Goal: Task Accomplishment & Management: Complete application form

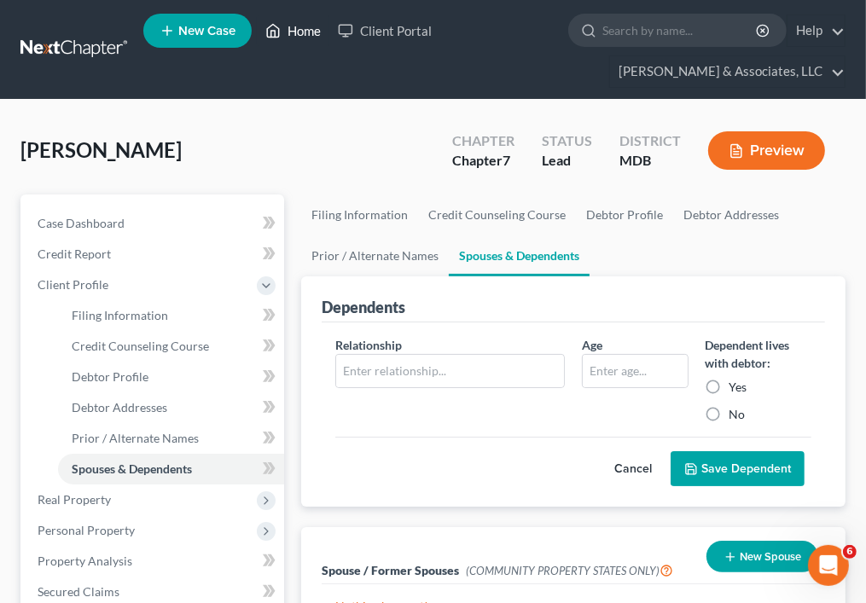
click at [307, 29] on link "Home" at bounding box center [293, 30] width 72 height 31
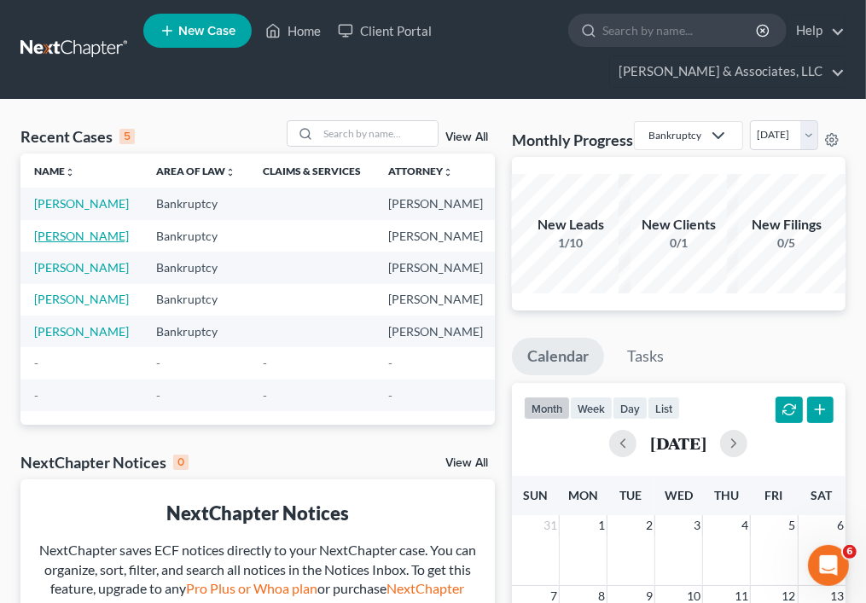
click at [50, 243] on link "[PERSON_NAME]" at bounding box center [81, 236] width 95 height 14
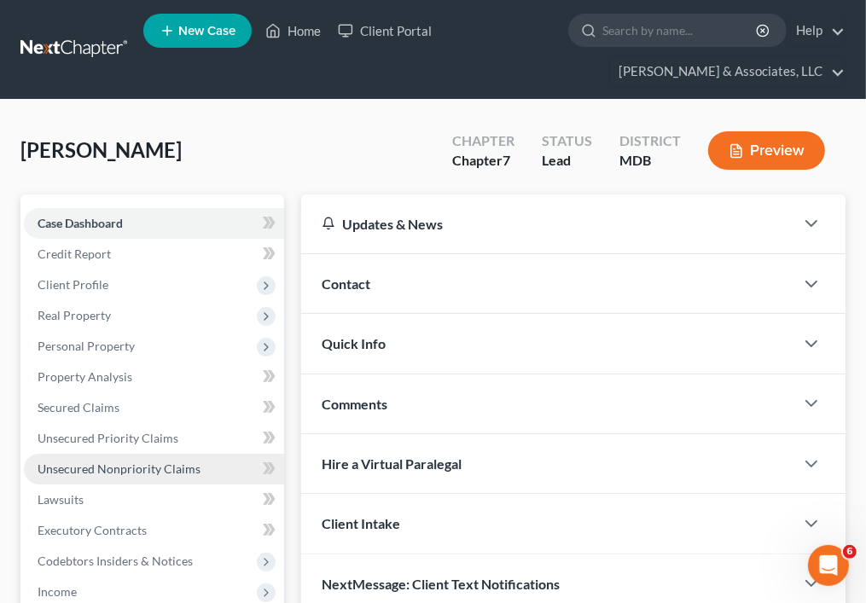
click at [102, 467] on span "Unsecured Nonpriority Claims" at bounding box center [119, 468] width 163 height 14
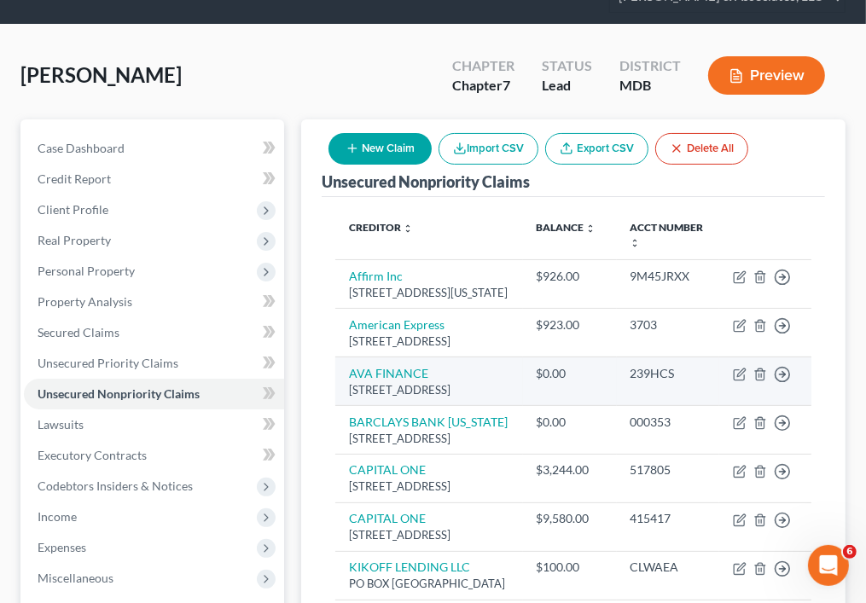
scroll to position [73, 0]
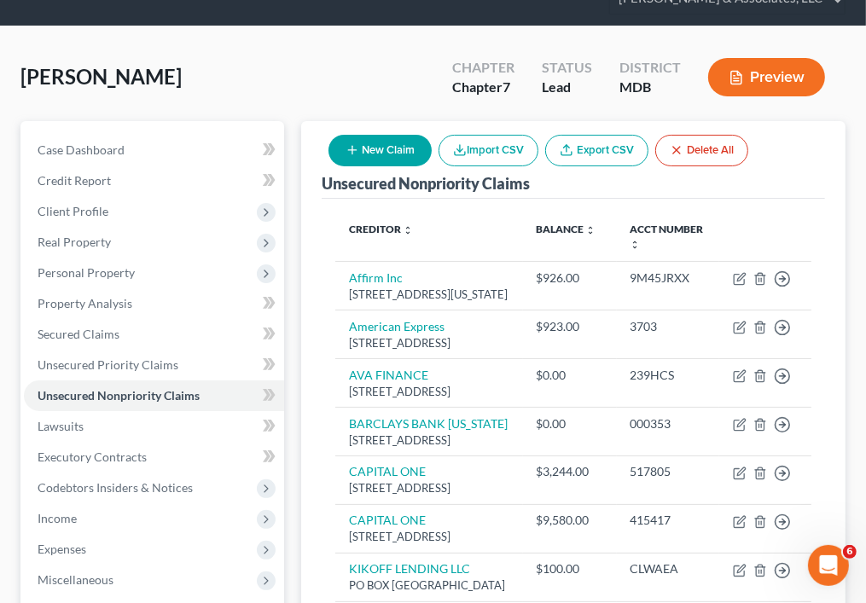
click at [380, 148] on button "New Claim" at bounding box center [379, 151] width 103 height 32
select select "0"
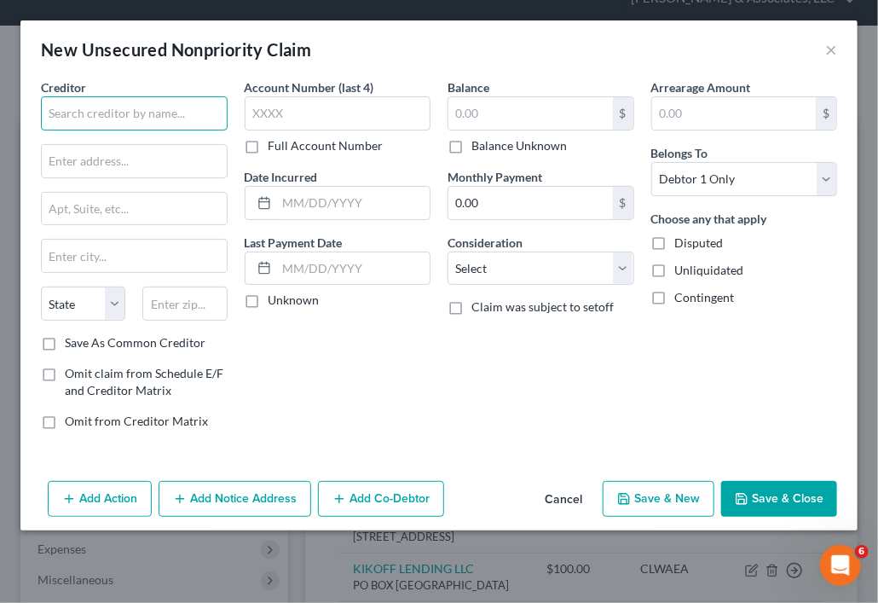
click at [184, 119] on input "text" at bounding box center [134, 113] width 187 height 34
click at [109, 125] on input "Rapid" at bounding box center [134, 113] width 187 height 34
type input "Rapid Finance"
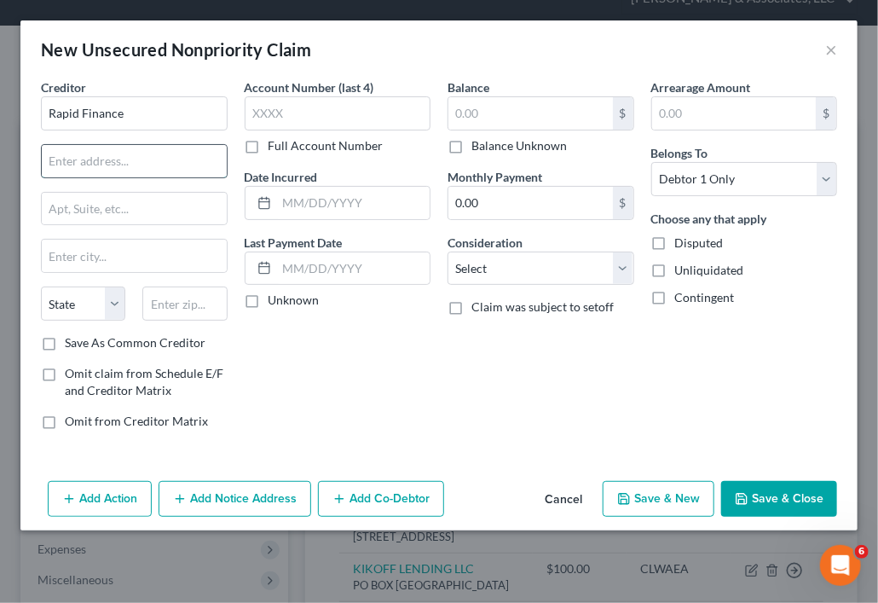
click at [123, 162] on input "text" at bounding box center [134, 161] width 185 height 32
click at [181, 163] on input "4500" at bounding box center [134, 161] width 185 height 32
click at [192, 163] on input "[STREET_ADDRESS]" at bounding box center [134, 161] width 185 height 32
type input "[STREET_ADDRESS]"
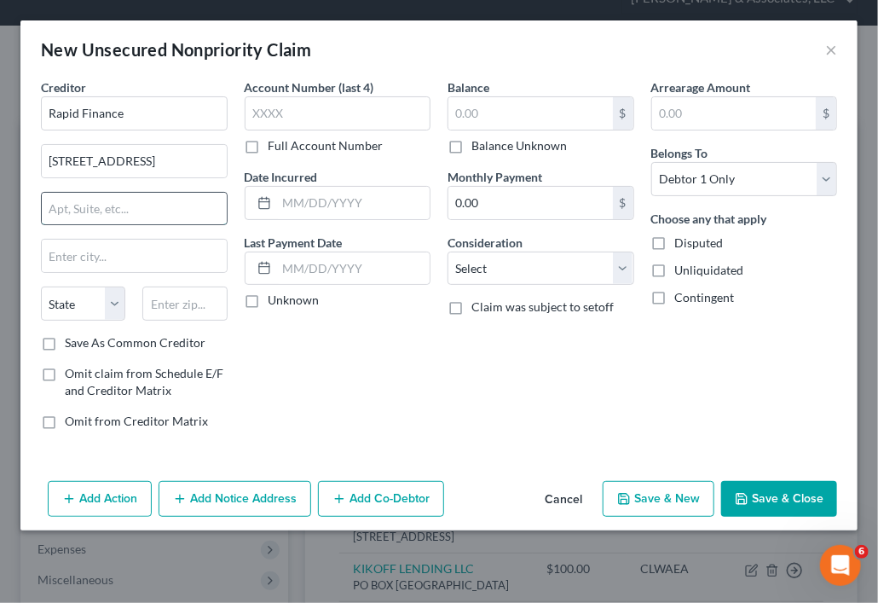
click at [171, 214] on input "text" at bounding box center [134, 209] width 185 height 32
type input "6th Floor"
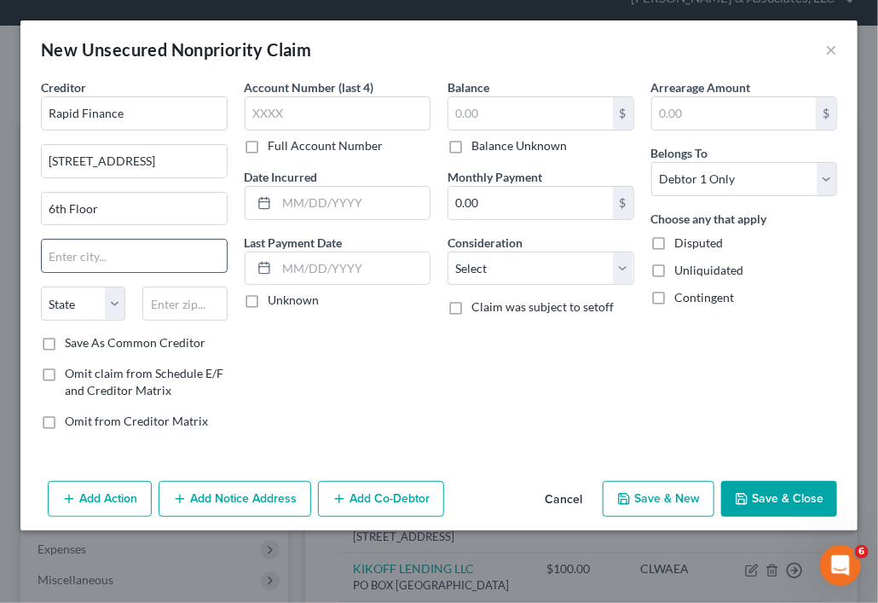
click at [186, 260] on input "text" at bounding box center [134, 256] width 185 height 32
click at [198, 255] on input "Be" at bounding box center [134, 256] width 185 height 32
type input "Bethesda"
select select "21"
click at [287, 374] on div "Account Number (last 4) Full Account Number Date Incurred Last Payment Date Unk…" at bounding box center [338, 260] width 204 height 365
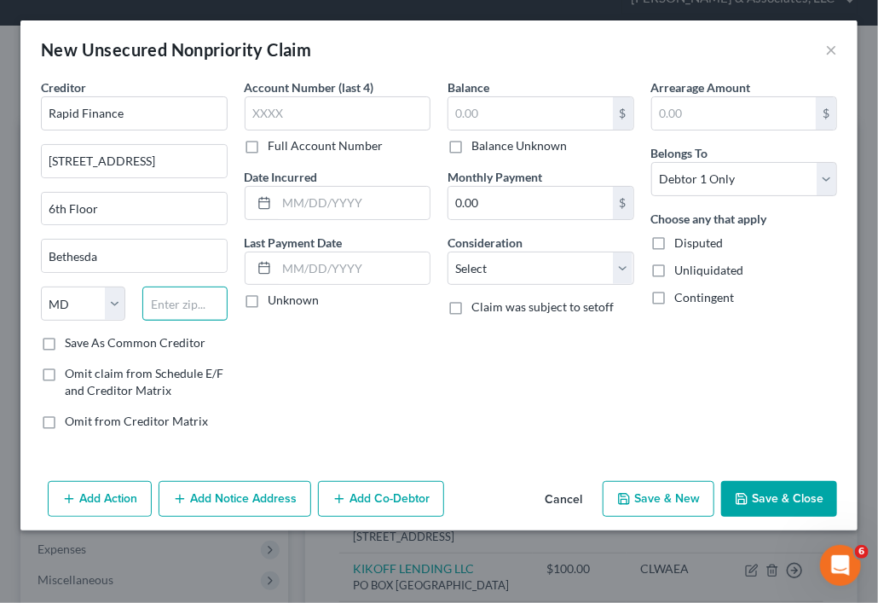
click at [193, 312] on input "text" at bounding box center [184, 304] width 84 height 34
type input "20814"
click at [241, 379] on div "Account Number (last 4) Full Account Number Date Incurred Last Payment Date Unk…" at bounding box center [338, 260] width 204 height 365
click at [566, 121] on input "text" at bounding box center [531, 113] width 165 height 32
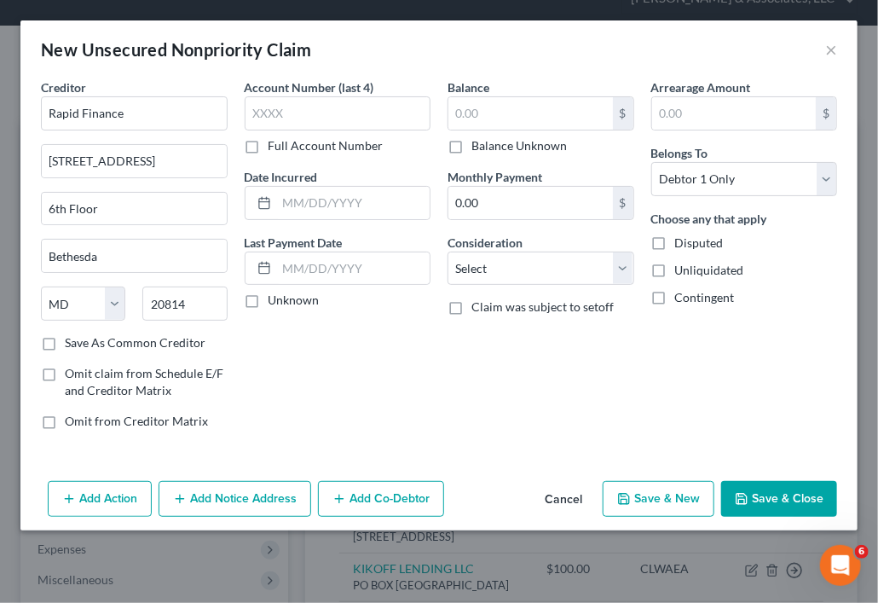
click at [271, 364] on div "Account Number (last 4) Full Account Number Date Incurred Last Payment Date Unk…" at bounding box center [338, 260] width 204 height 365
click at [689, 491] on button "Save & New" at bounding box center [659, 499] width 112 height 36
select select "0"
type input "0.00"
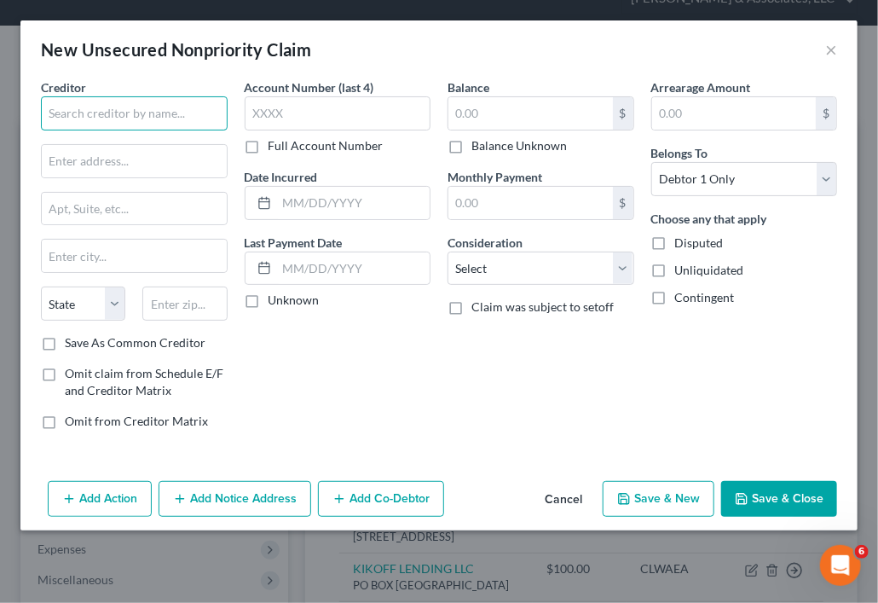
click at [169, 119] on input "text" at bounding box center [134, 113] width 187 height 34
click at [163, 177] on div "Creditor * State [US_STATE] AK AR AZ CA CO [GEOGRAPHIC_DATA] DE DC [GEOGRAPHIC_…" at bounding box center [134, 206] width 187 height 256
click at [198, 100] on input "text" at bounding box center [134, 113] width 187 height 34
click at [194, 102] on input "F" at bounding box center [134, 113] width 187 height 34
type input "Funding Metrics dba Lendini"
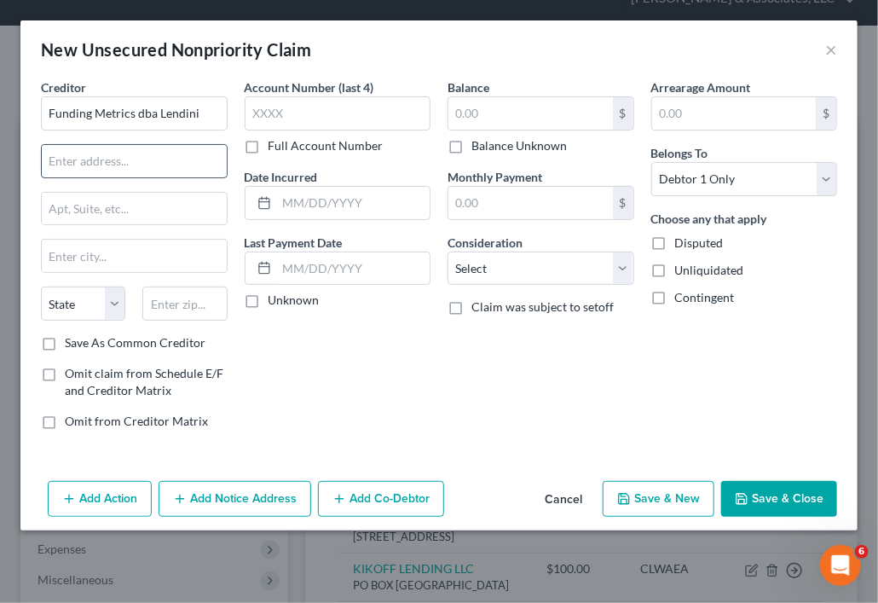
click at [170, 171] on input "text" at bounding box center [134, 161] width 185 height 32
paste input "[STREET_ADDRESS][PERSON_NAME]"
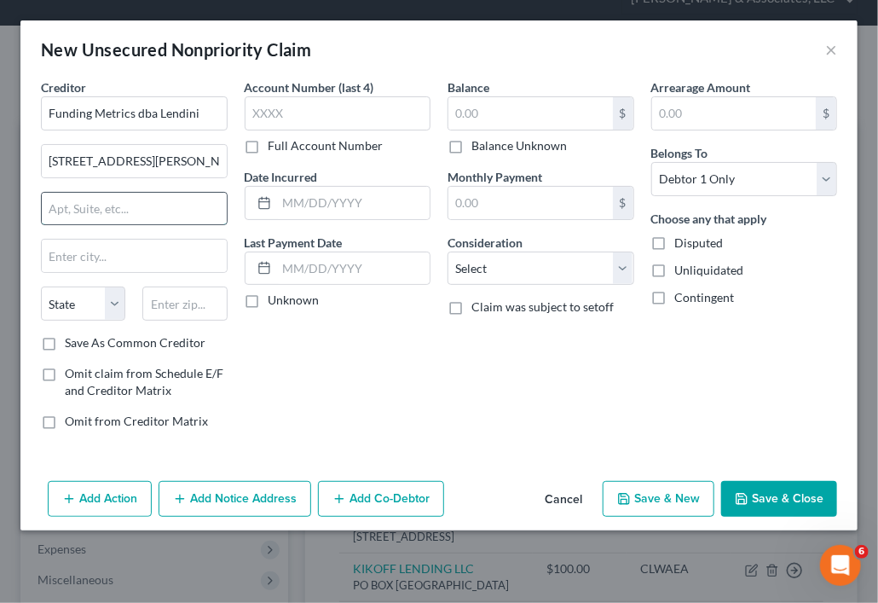
click at [66, 202] on input "text" at bounding box center [134, 209] width 185 height 32
click at [202, 165] on input "[STREET_ADDRESS][PERSON_NAME]" at bounding box center [134, 161] width 185 height 32
type input "[STREET_ADDRESS][PERSON_NAME]"
click at [171, 206] on input "text" at bounding box center [134, 209] width 185 height 32
type input "Suite 200"
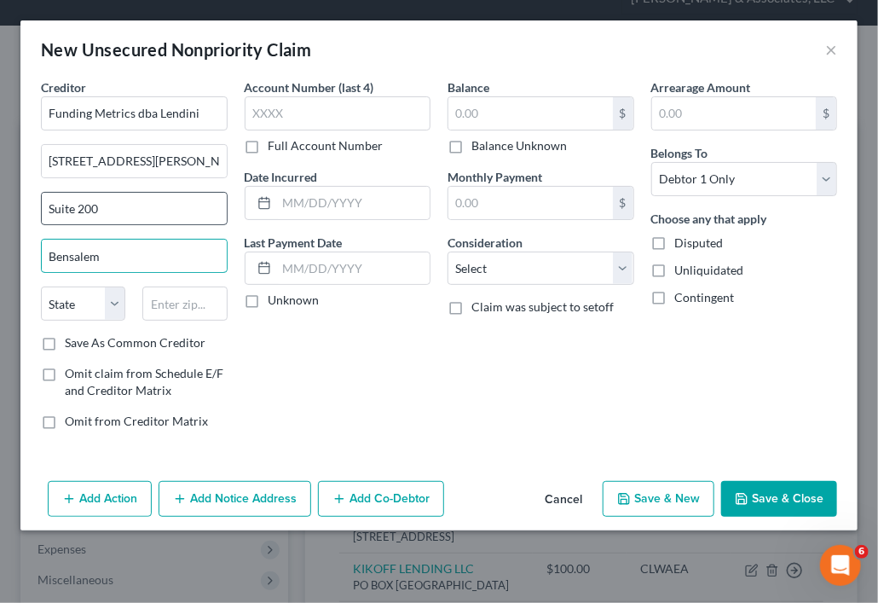
type input "Bensalem"
select select "39"
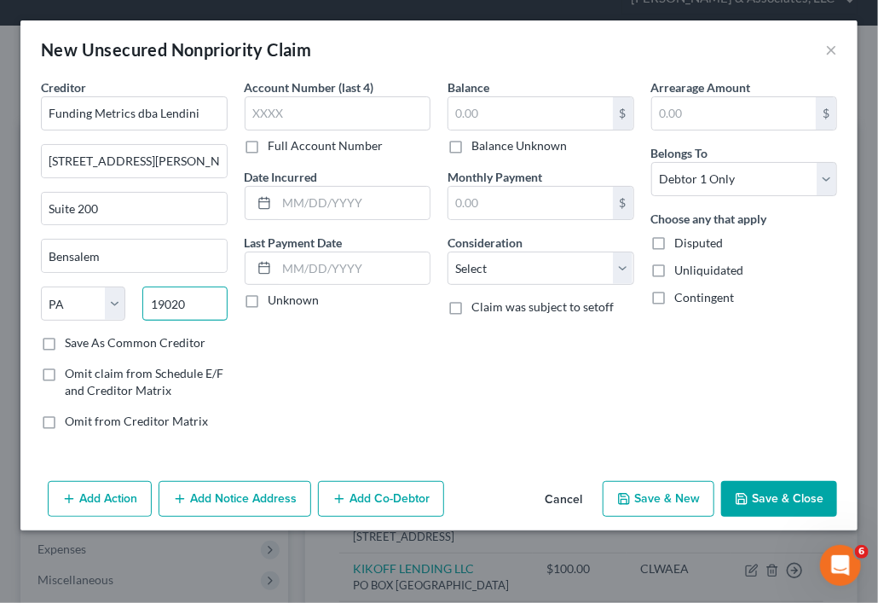
drag, startPoint x: 207, startPoint y: 290, endPoint x: 324, endPoint y: 337, distance: 125.9
click at [324, 337] on div "Creditor * Funding Metrics dba Lendini [STREET_ADDRESS][GEOGRAPHIC_DATA][PERSON…" at bounding box center [439, 260] width 814 height 365
type input "19020"
click at [640, 494] on button "Save & New" at bounding box center [659, 499] width 112 height 36
select select "0"
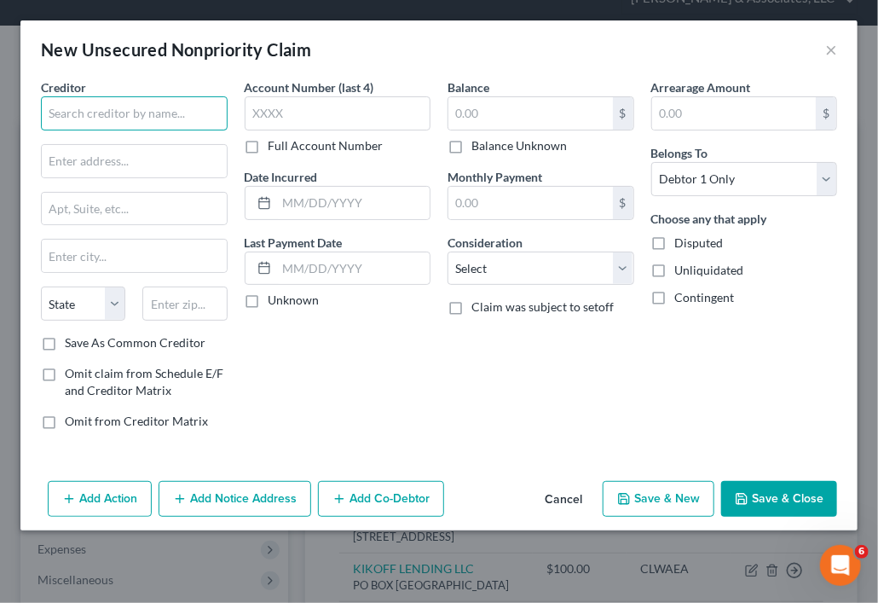
click at [194, 118] on input "text" at bounding box center [134, 113] width 187 height 34
click at [177, 129] on input "text" at bounding box center [134, 113] width 187 height 34
click at [199, 110] on input "Channel" at bounding box center [134, 113] width 187 height 34
type input "Channel Capital"
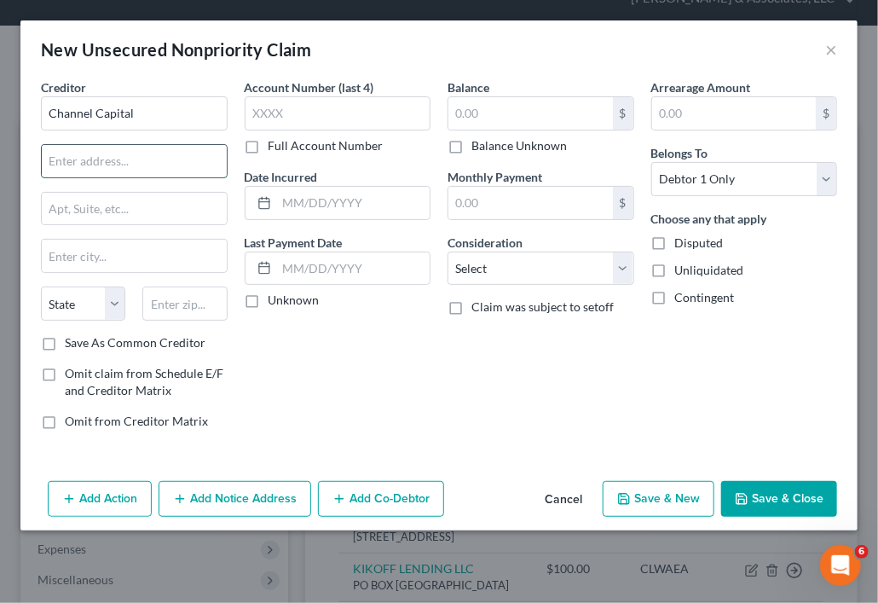
click at [134, 158] on input "text" at bounding box center [134, 161] width 185 height 32
paste input "[STREET_ADDRESS]"
click at [134, 158] on input "[STREET_ADDRESS]" at bounding box center [134, 161] width 185 height 32
type input "[STREET_ADDRESS]"
click at [120, 208] on input "text" at bounding box center [134, 209] width 185 height 32
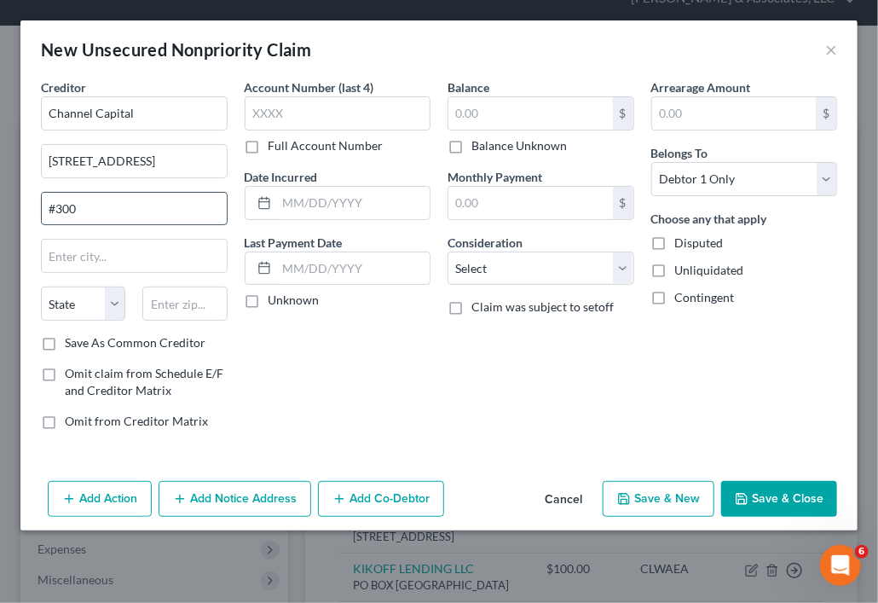
type input "#300"
type input "Minnetonka"
select select "24"
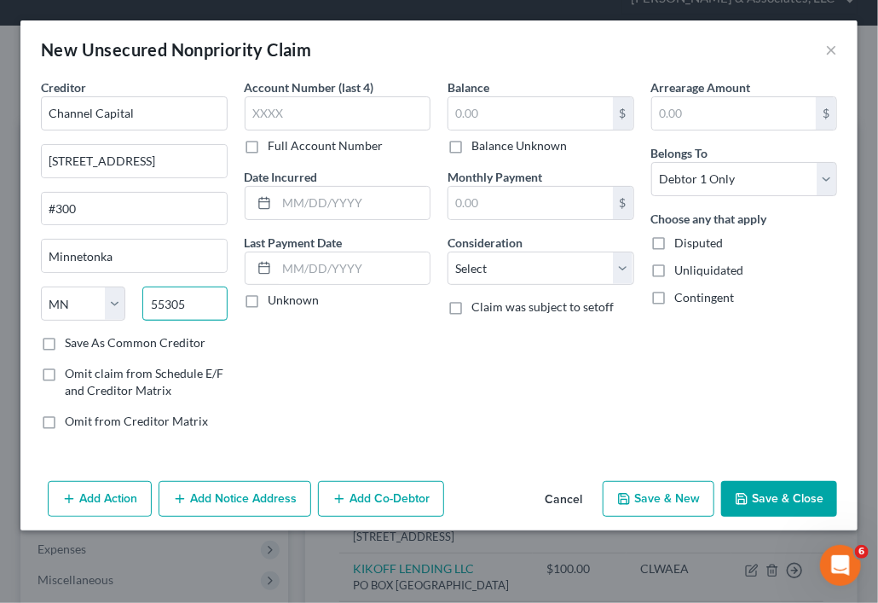
type input "55305"
type input "[PERSON_NAME]"
click at [644, 499] on button "Save & New" at bounding box center [659, 499] width 112 height 36
select select "0"
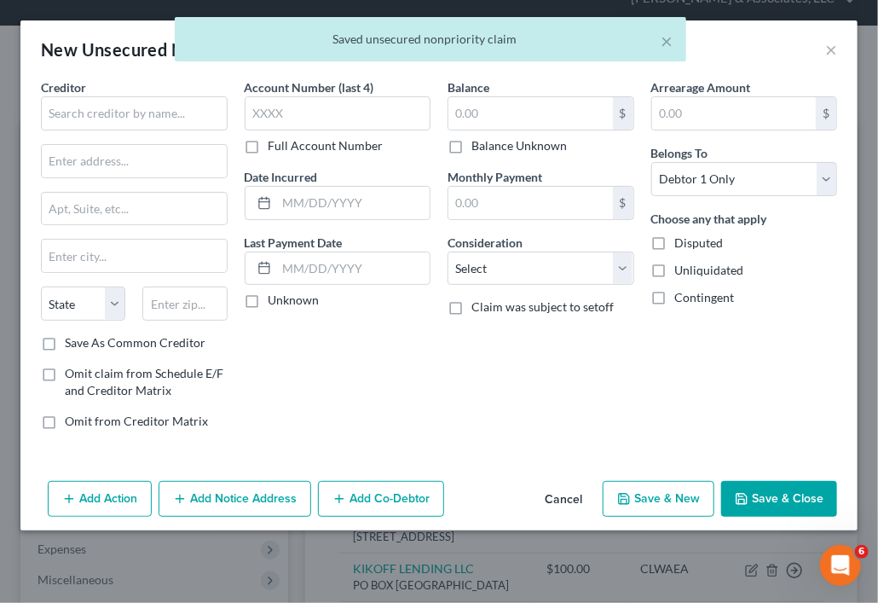
type input "0.00"
click at [143, 122] on input "text" at bounding box center [134, 113] width 187 height 34
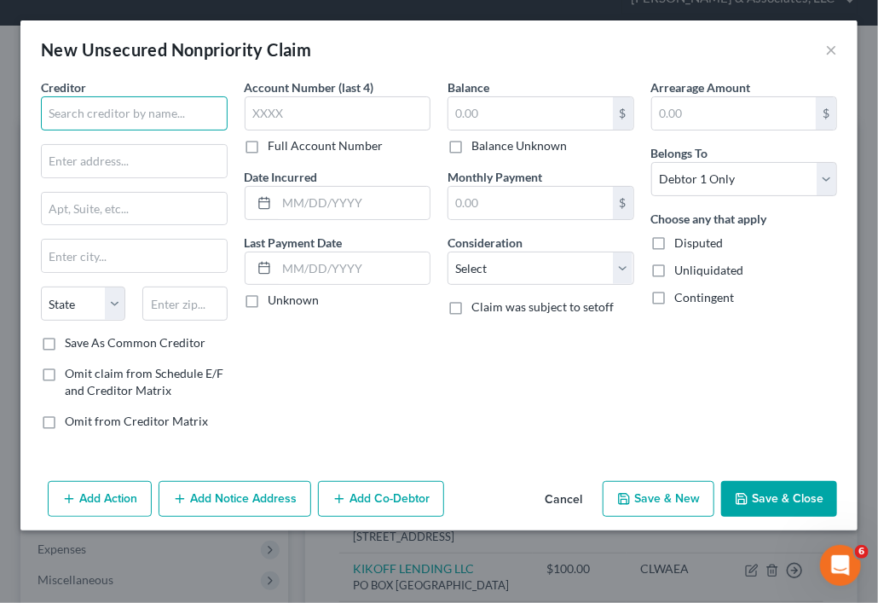
click at [177, 123] on input "text" at bounding box center [134, 113] width 187 height 34
type input "h"
click at [96, 113] on input "Head" at bounding box center [134, 113] width 187 height 34
type input "Headway Capital"
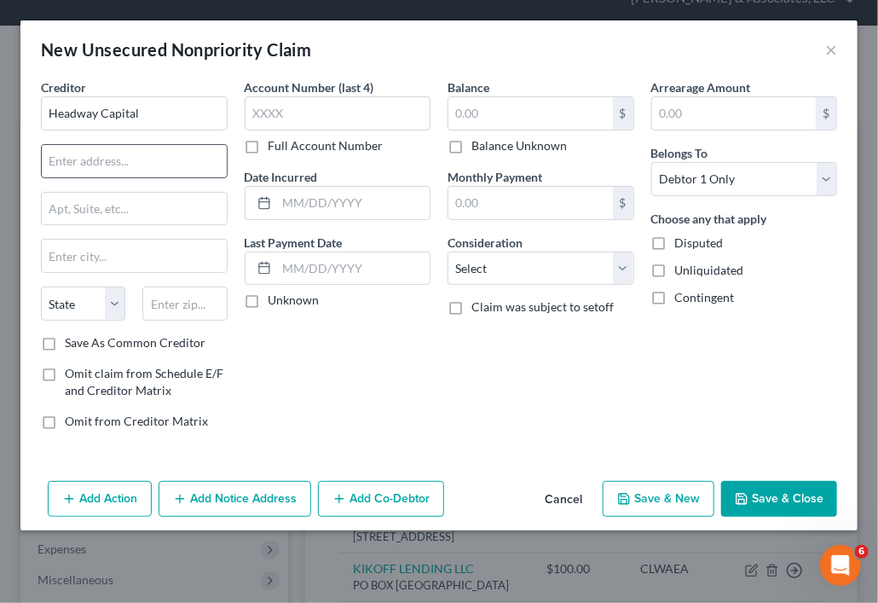
click at [139, 155] on input "text" at bounding box center [134, 161] width 185 height 32
paste input "[STREET_ADDRESS][PERSON_NAME]"
type input "[STREET_ADDRESS][PERSON_NAME]"
click at [141, 209] on input "text" at bounding box center [134, 209] width 185 height 32
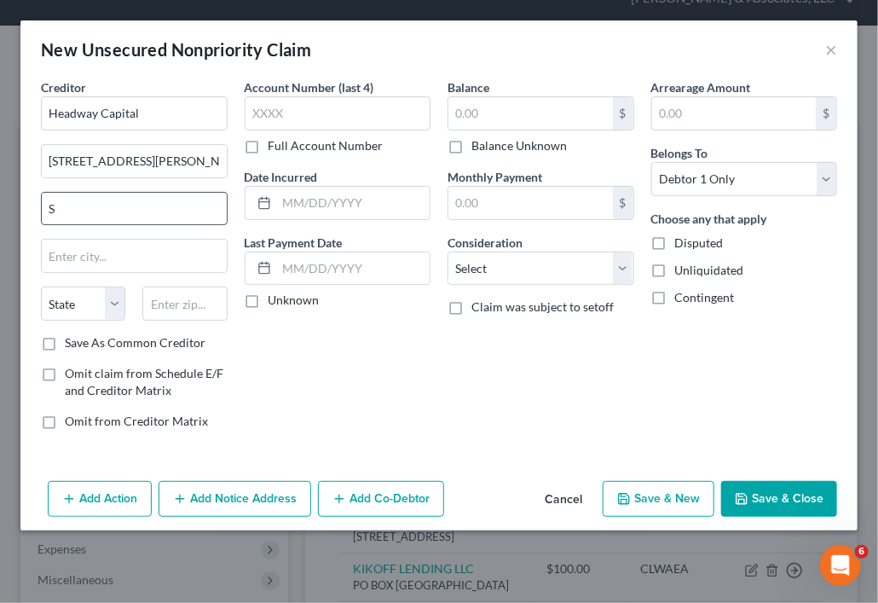
click at [141, 209] on input "S" at bounding box center [134, 209] width 185 height 32
type input "Suite 1000"
type input "[GEOGRAPHIC_DATA]"
select select "14"
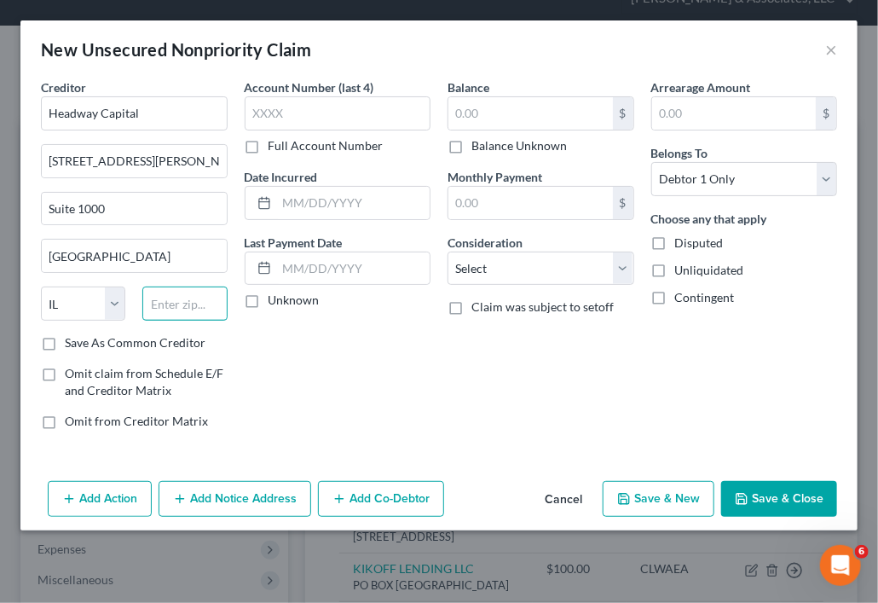
click at [187, 305] on input "text" at bounding box center [184, 304] width 84 height 34
type input "5"
type input "60604"
click at [667, 494] on button "Save & New" at bounding box center [659, 499] width 112 height 36
select select "0"
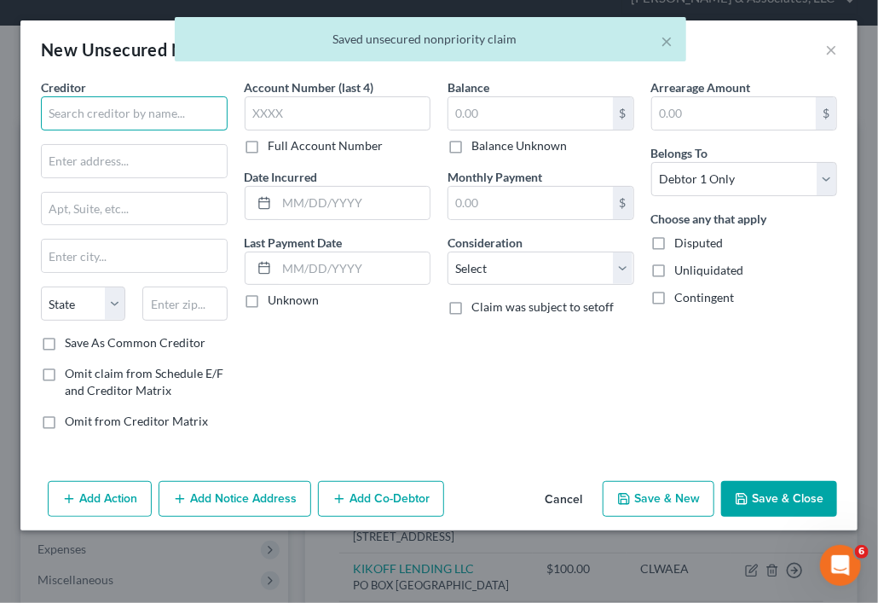
click at [164, 113] on input "text" at bounding box center [134, 113] width 187 height 34
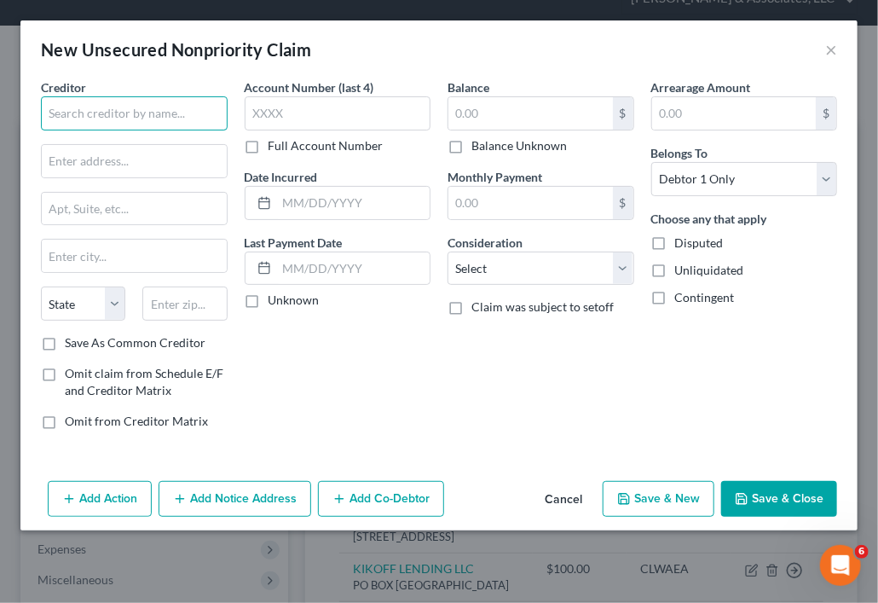
click at [182, 110] on input "text" at bounding box center [134, 113] width 187 height 34
type input "SCJ"
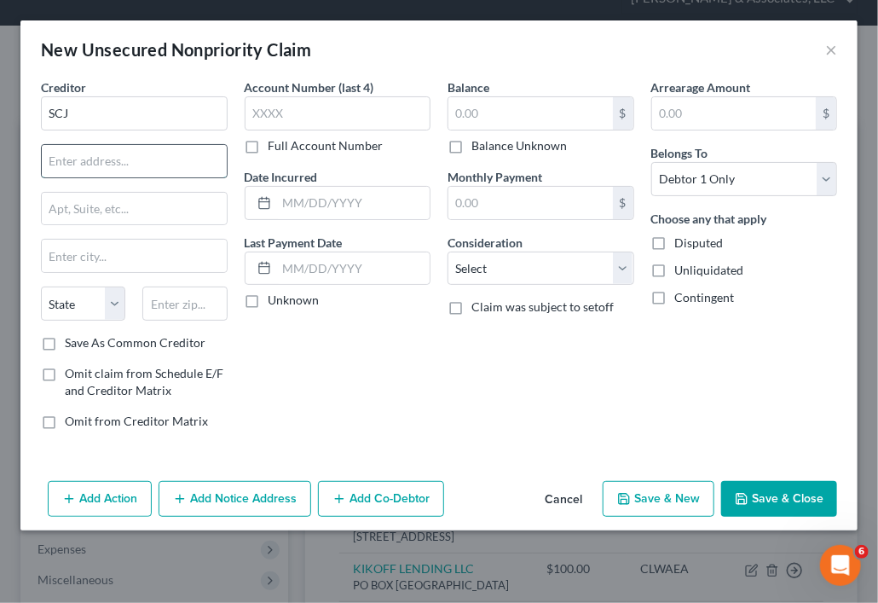
click at [182, 166] on input "text" at bounding box center [134, 161] width 185 height 32
paste input "[STREET_ADDRESS]"
click at [182, 166] on input "[STREET_ADDRESS]" at bounding box center [134, 161] width 185 height 32
type input "[STREET_ADDRESS]"
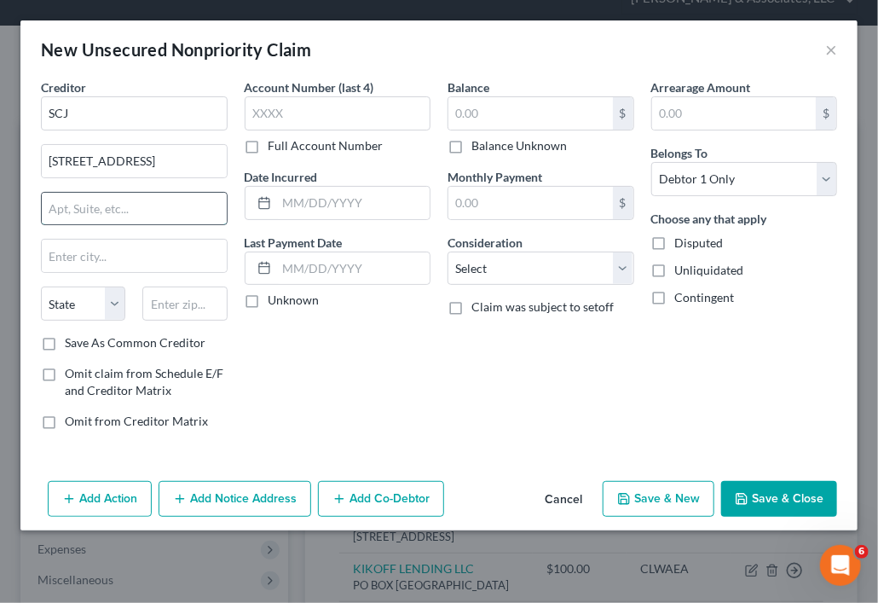
click at [159, 206] on input "text" at bounding box center [134, 209] width 185 height 32
type input "Suite 2"
type input "[PERSON_NAME]"
select select "7"
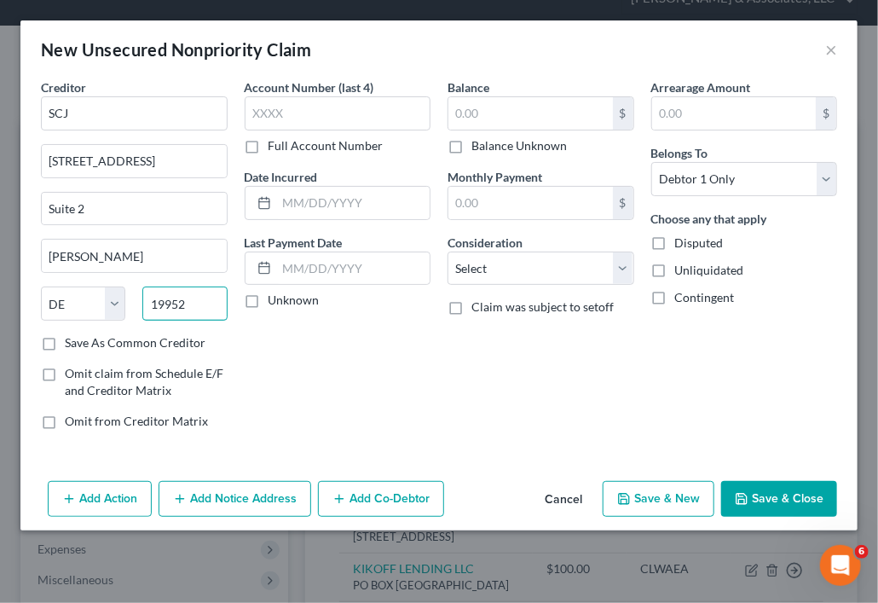
type input "19952"
click at [783, 497] on button "Save & Close" at bounding box center [779, 499] width 116 height 36
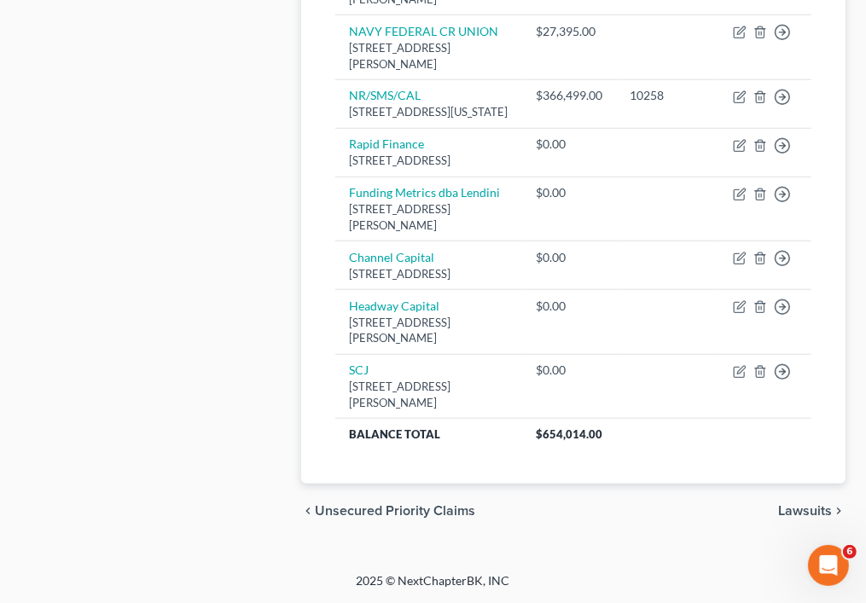
scroll to position [1002, 0]
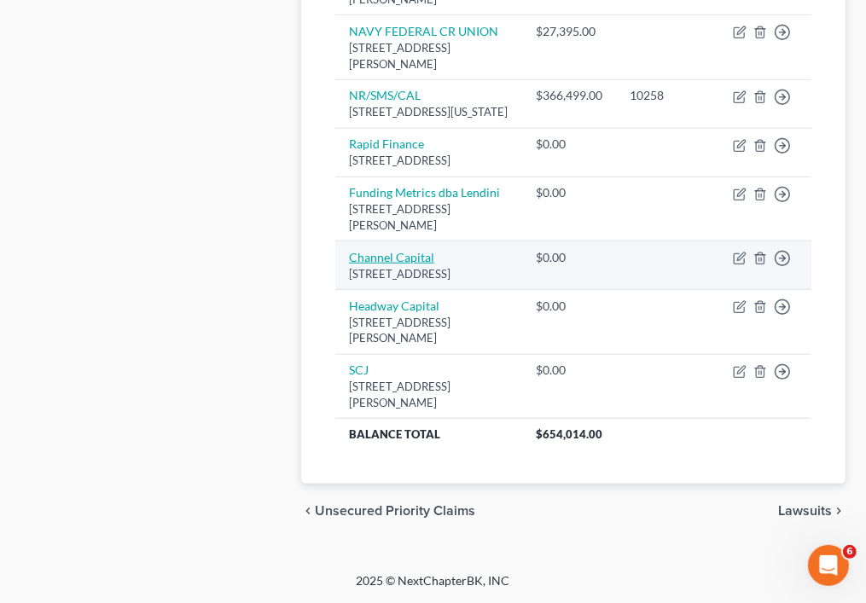
click at [381, 264] on link "Channel Capital" at bounding box center [391, 257] width 85 height 14
select select "24"
select select "0"
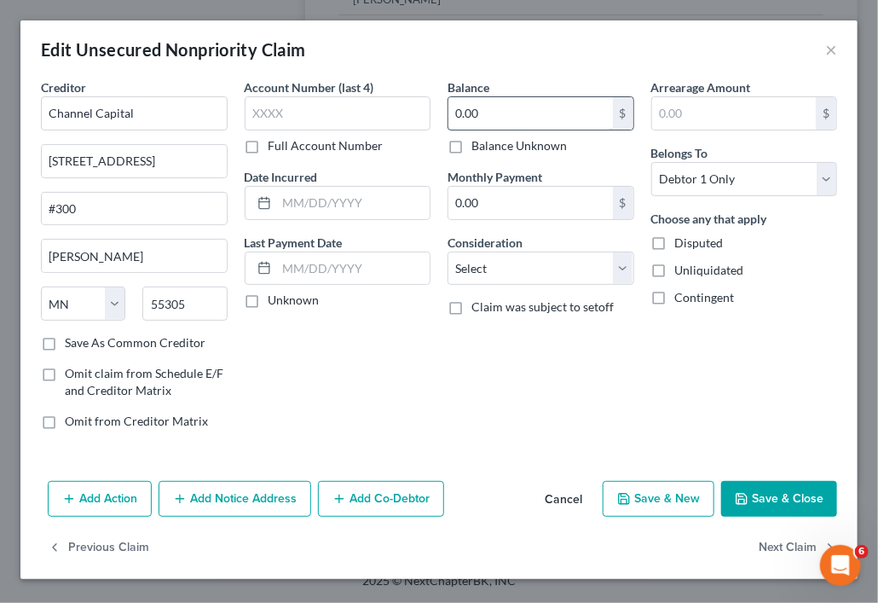
click at [496, 108] on input "0.00" at bounding box center [531, 113] width 165 height 32
click at [366, 41] on div "Edit Unsecured Nonpriority Claim ×" at bounding box center [438, 49] width 837 height 58
click at [495, 119] on input "908" at bounding box center [531, 113] width 165 height 32
click at [380, 60] on div "Edit Unsecured Nonpriority Claim ×" at bounding box center [438, 49] width 837 height 58
click at [366, 55] on div "Edit Unsecured Nonpriority Claim ×" at bounding box center [438, 49] width 837 height 58
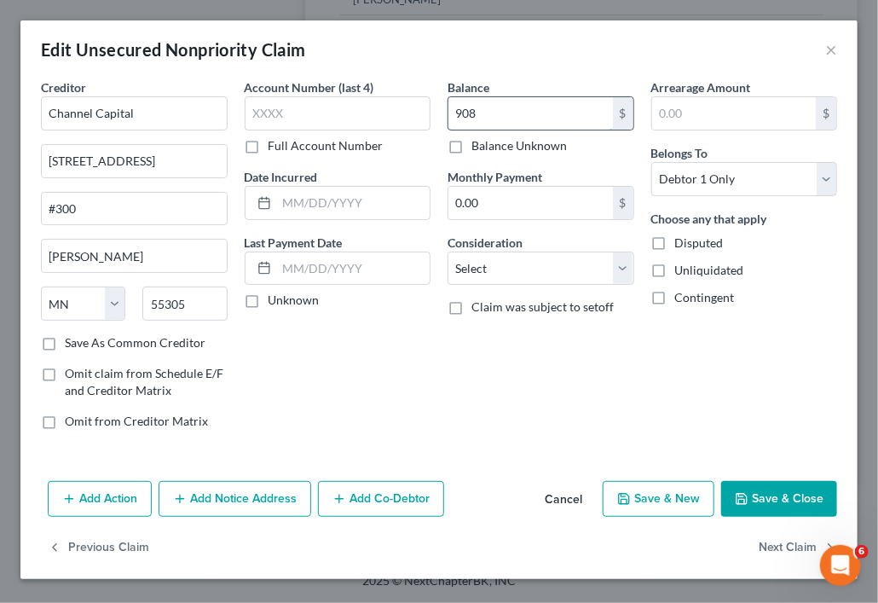
click at [490, 108] on input "908" at bounding box center [531, 113] width 165 height 32
click at [755, 504] on button "Save & Close" at bounding box center [779, 499] width 116 height 36
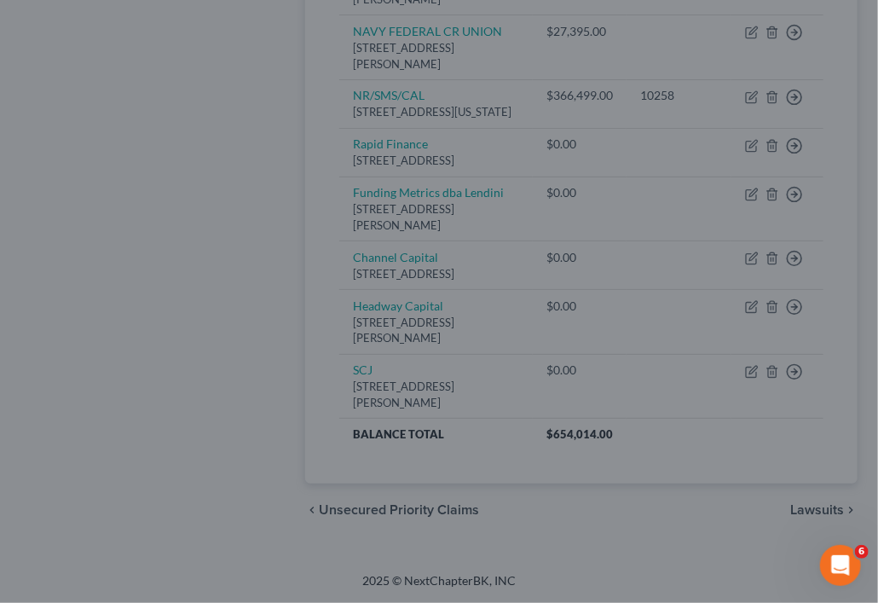
type input "90,894.00"
type input "0"
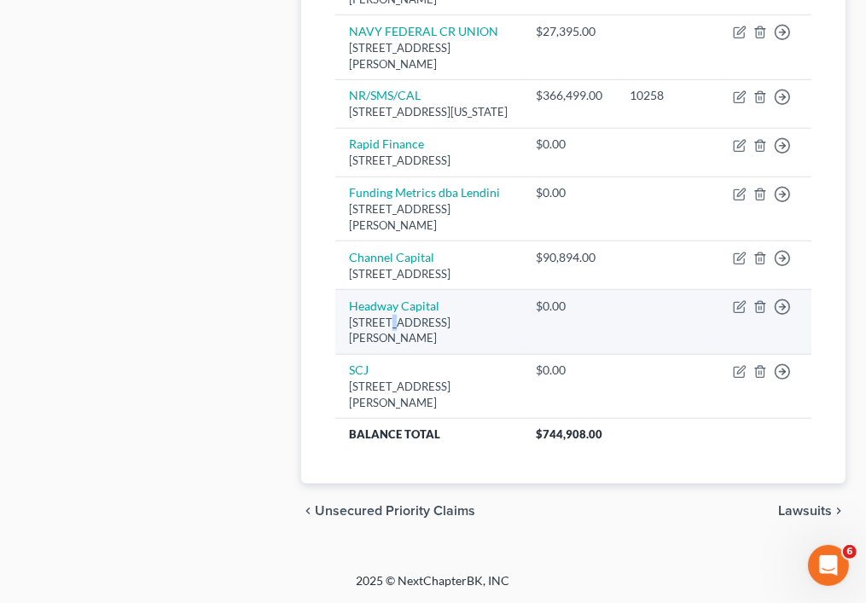
drag, startPoint x: 388, startPoint y: 397, endPoint x: 395, endPoint y: 383, distance: 15.3
click at [395, 355] on td "Headway Capital [STREET_ADDRESS][PERSON_NAME]" at bounding box center [429, 322] width 188 height 65
drag, startPoint x: 395, startPoint y: 383, endPoint x: 385, endPoint y: 374, distance: 13.9
click at [385, 313] on link "Headway Capital" at bounding box center [394, 305] width 90 height 14
select select "14"
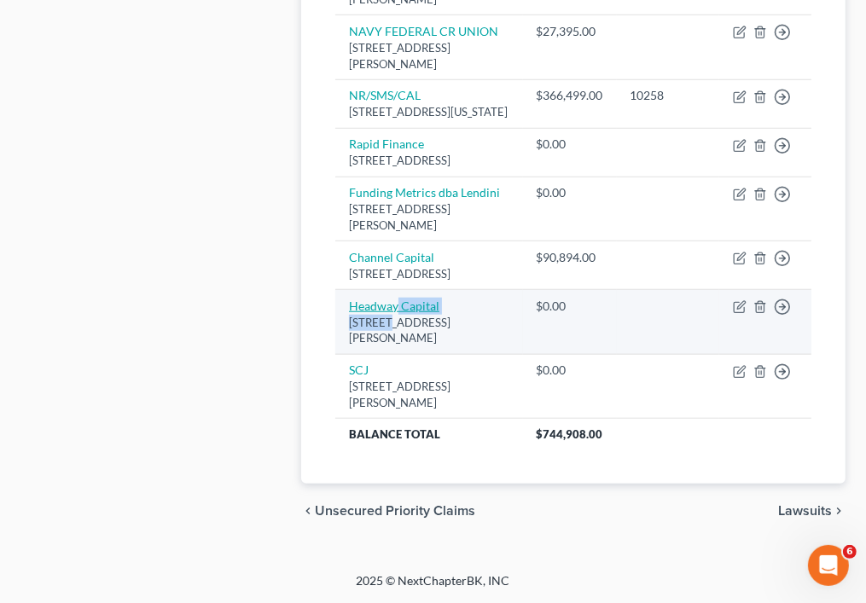
select select "0"
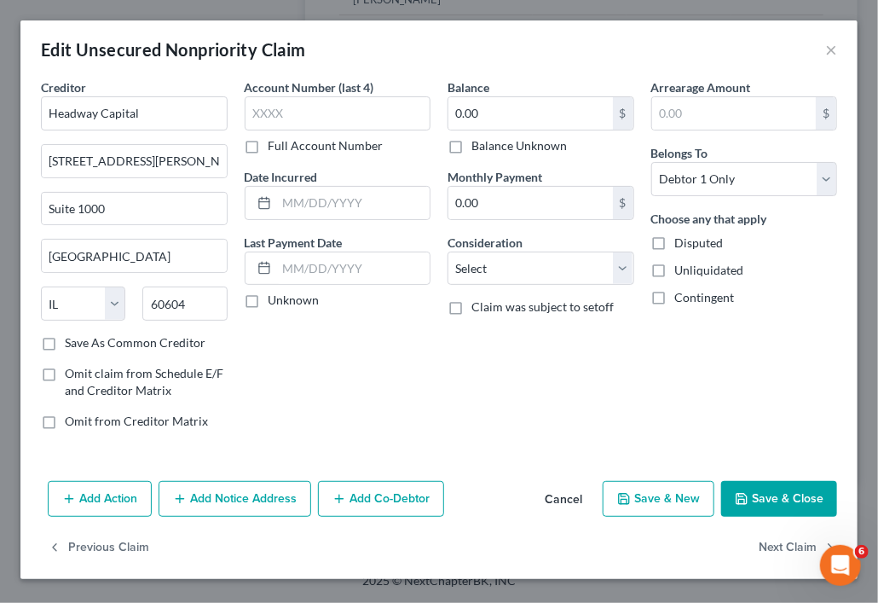
click at [440, 408] on div "Balance 0.00 $ Balance Unknown Balance Undetermined 0.00 $ Balance Unknown Mont…" at bounding box center [541, 260] width 204 height 365
click at [556, 120] on input "0.00" at bounding box center [531, 113] width 165 height 32
click at [372, 381] on div "Account Number (last 4) Full Account Number Date Incurred Last Payment Date Unk…" at bounding box center [338, 260] width 204 height 365
click at [548, 122] on input "83" at bounding box center [531, 113] width 165 height 32
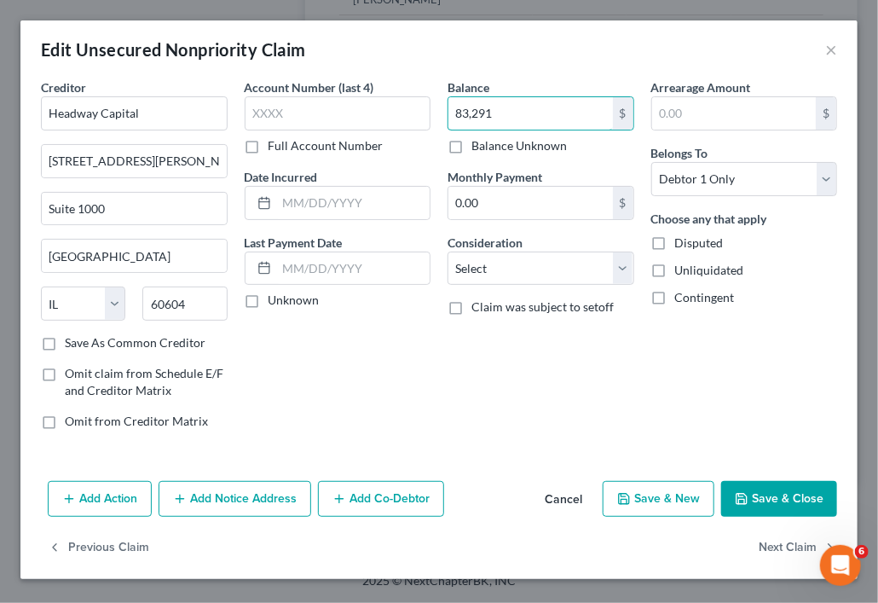
type input "83,291"
click at [664, 496] on button "Save & New" at bounding box center [659, 499] width 112 height 36
select select "0"
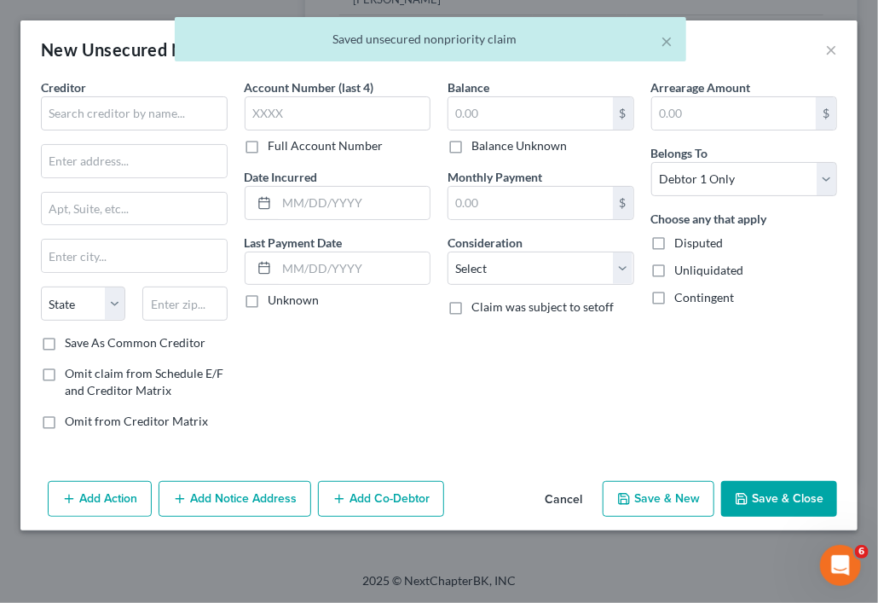
click at [664, 496] on div "New Unsecured Nonpriority Claim × Creditor * State [US_STATE] AK AR AZ [GEOGRAP…" at bounding box center [439, 301] width 878 height 603
click at [664, 496] on button "Save & New" at bounding box center [659, 499] width 112 height 36
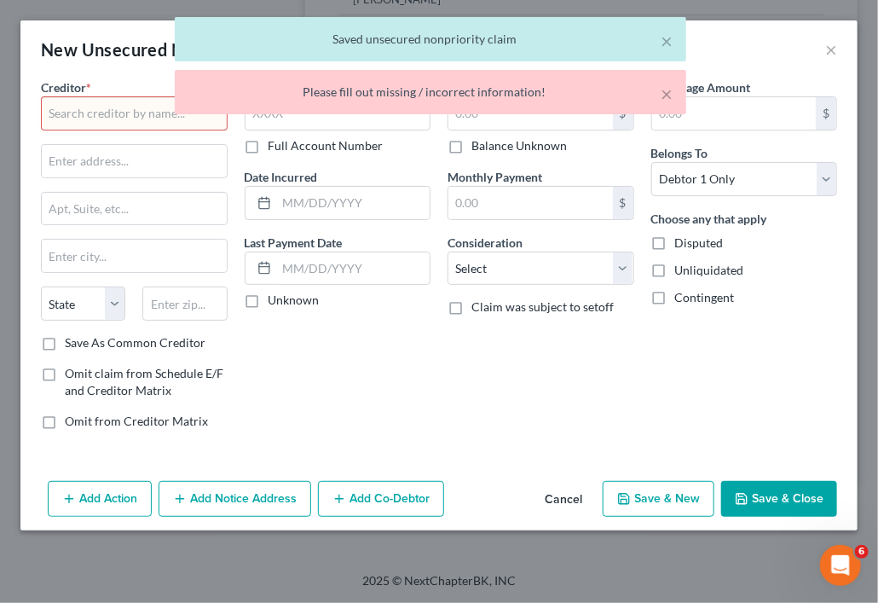
click at [749, 501] on icon "button" at bounding box center [742, 499] width 14 height 14
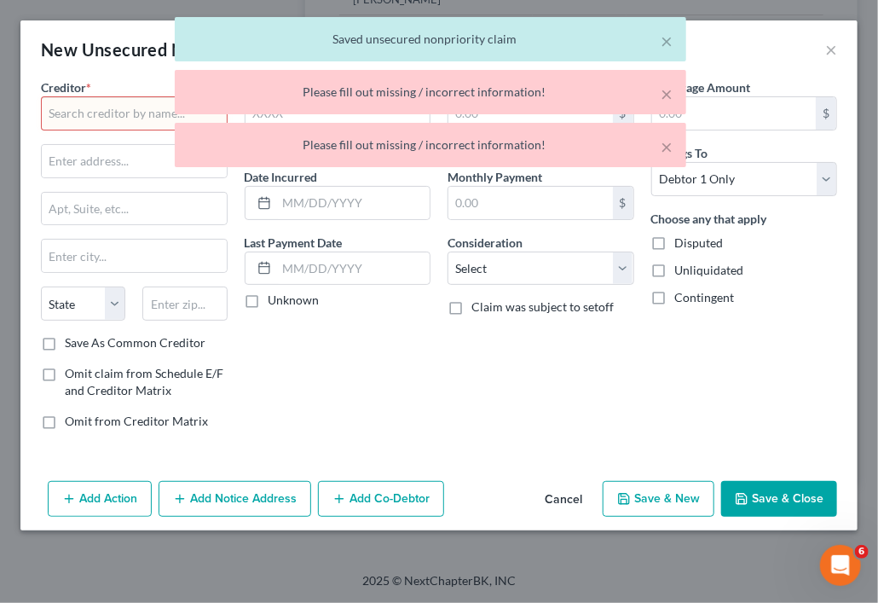
click at [749, 501] on icon "button" at bounding box center [742, 499] width 14 height 14
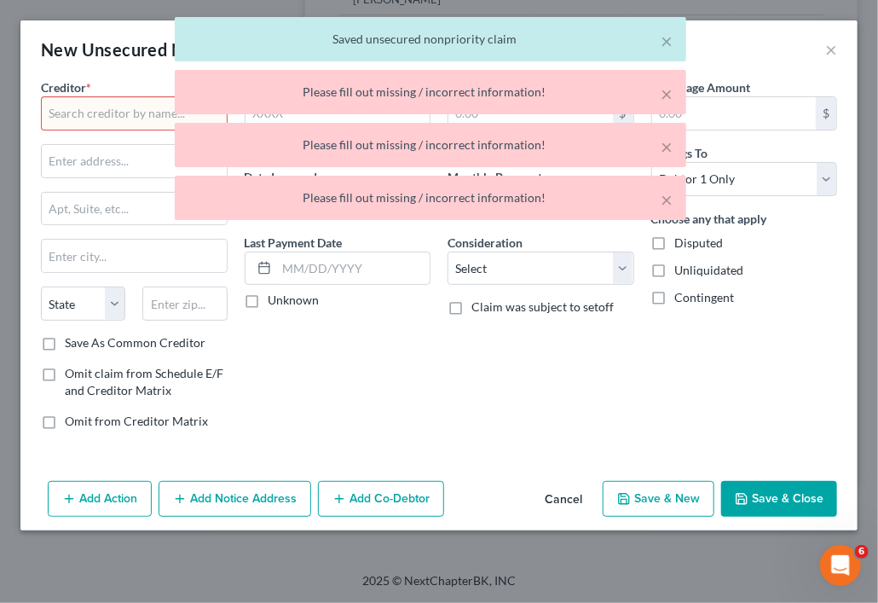
click at [749, 501] on icon "button" at bounding box center [742, 499] width 14 height 14
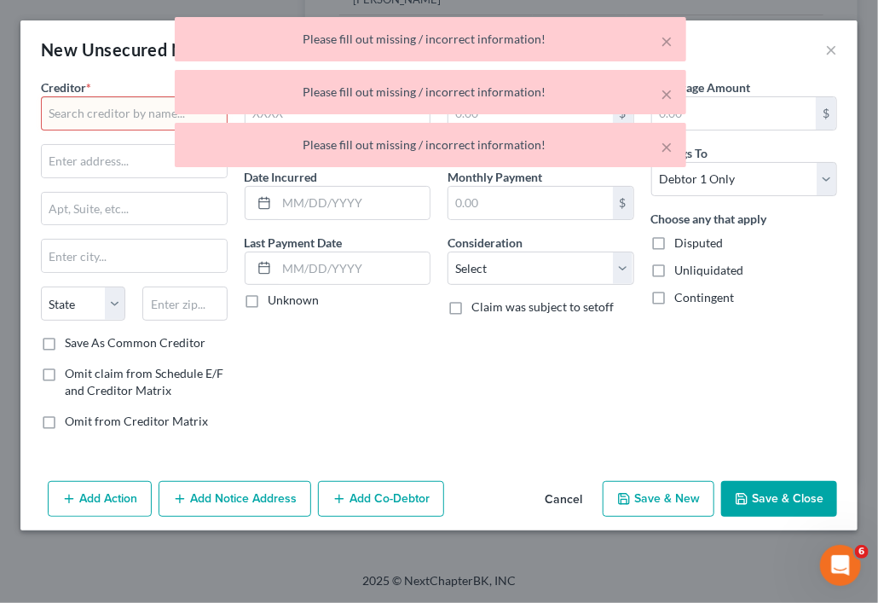
click at [832, 46] on div "× Please fill out missing / incorrect information! × Please fill out missing / …" at bounding box center [430, 96] width 878 height 159
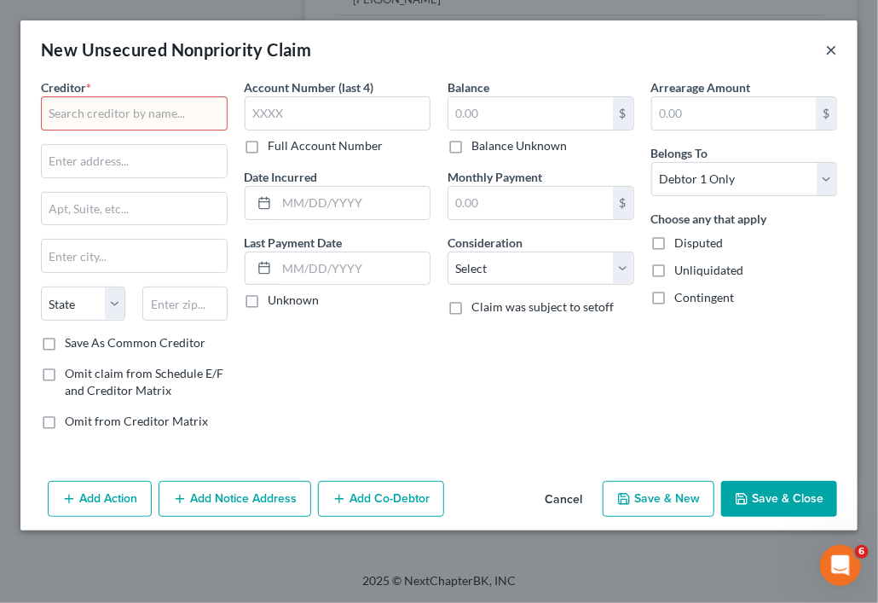
click at [828, 49] on button "×" at bounding box center [831, 49] width 12 height 20
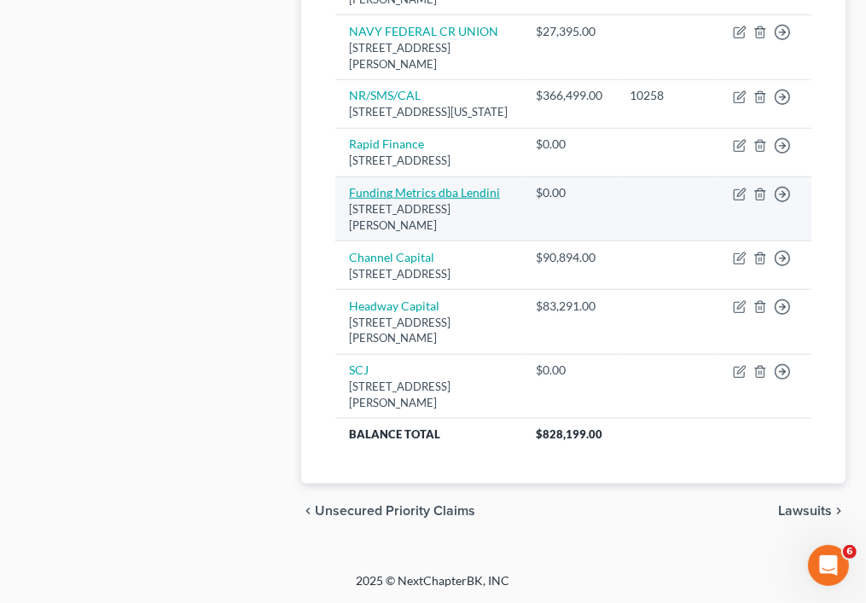
click at [389, 200] on link "Funding Metrics dba Lendini" at bounding box center [424, 192] width 151 height 14
select select "39"
select select "0"
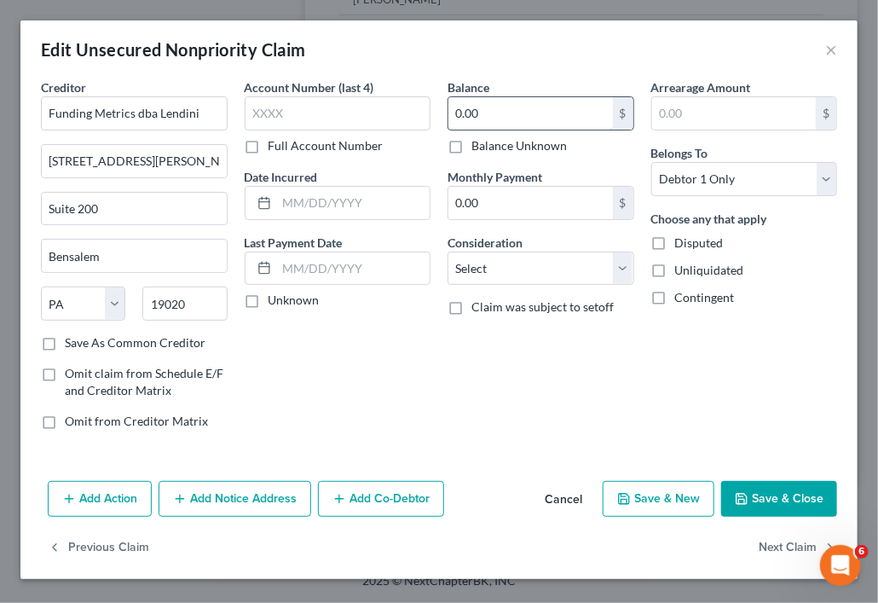
click at [563, 107] on input "0.00" at bounding box center [531, 113] width 165 height 32
type input "8,000"
click at [756, 493] on button "Save & Close" at bounding box center [779, 499] width 116 height 36
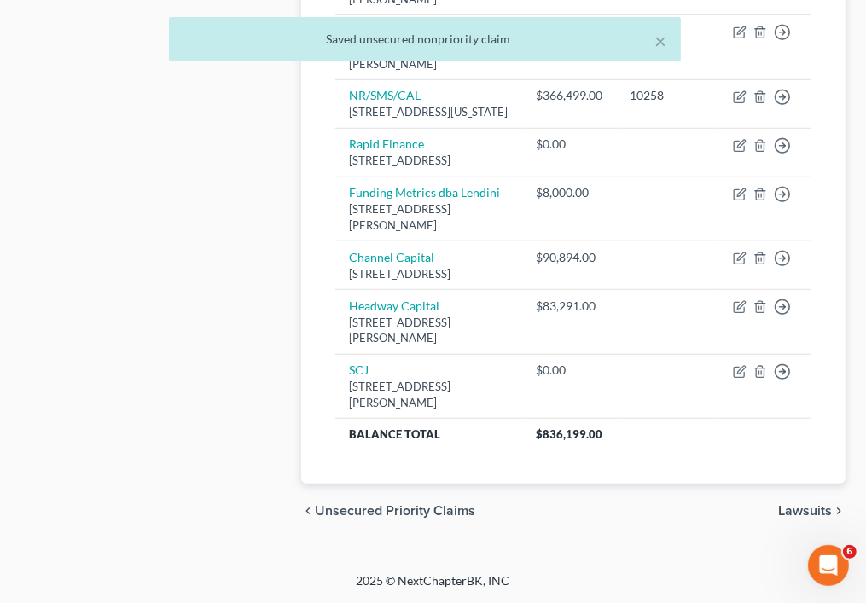
click at [756, 449] on th "$836,199.00" at bounding box center [667, 434] width 288 height 31
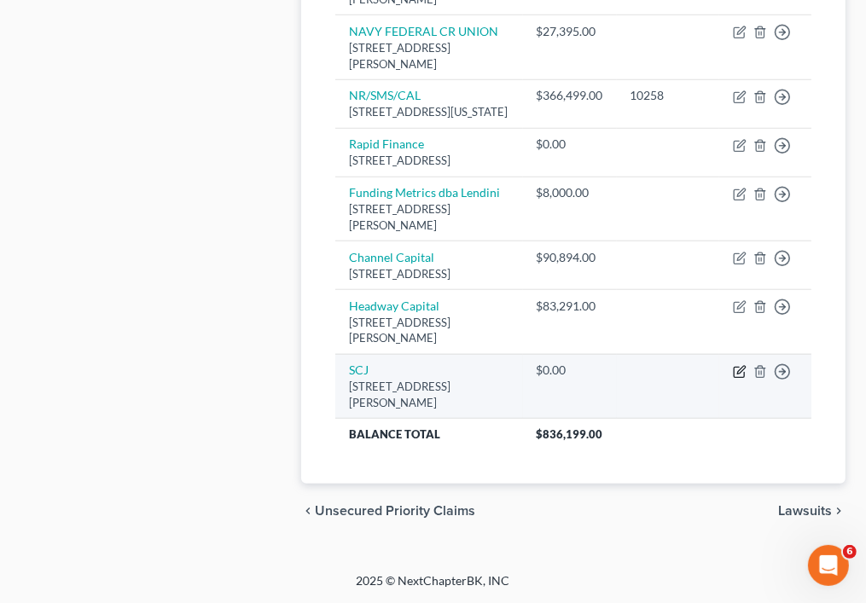
click at [738, 379] on icon "button" at bounding box center [740, 372] width 14 height 14
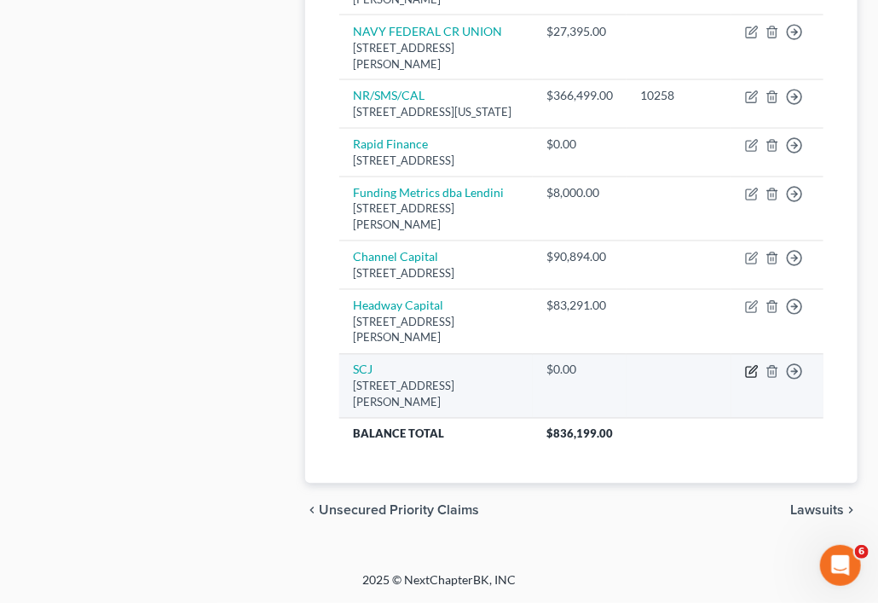
select select "7"
select select "0"
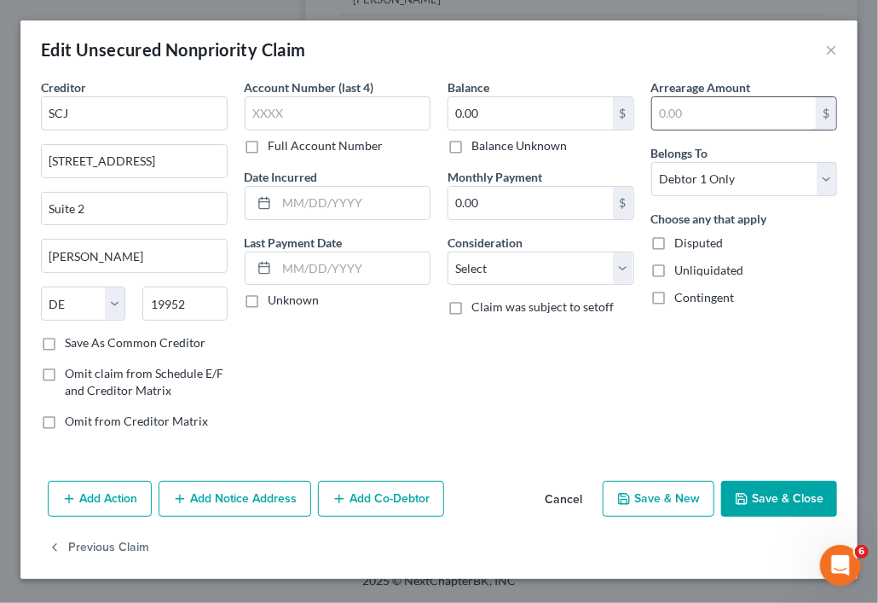
click at [723, 108] on input "text" at bounding box center [734, 113] width 165 height 32
click at [753, 489] on button "Save & Close" at bounding box center [779, 499] width 116 height 36
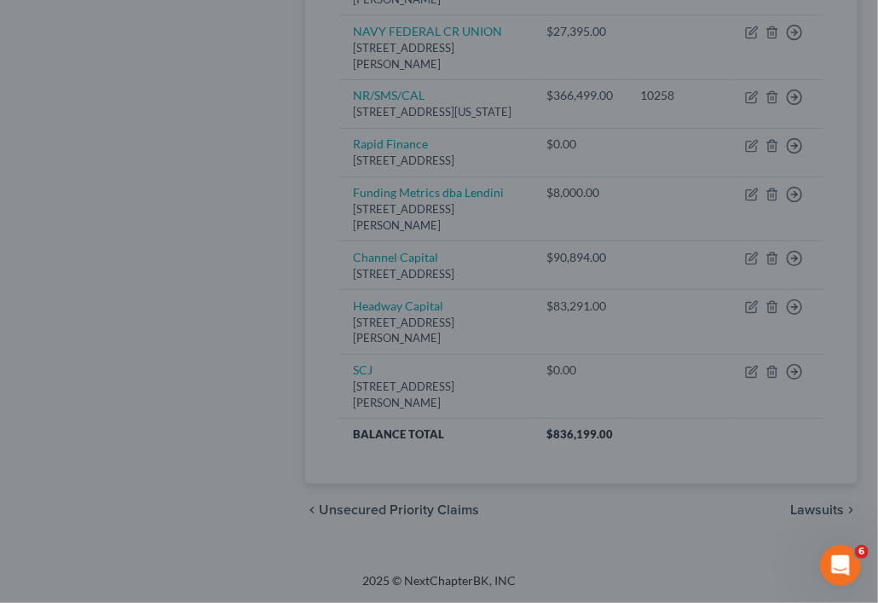
type input "90,000.00"
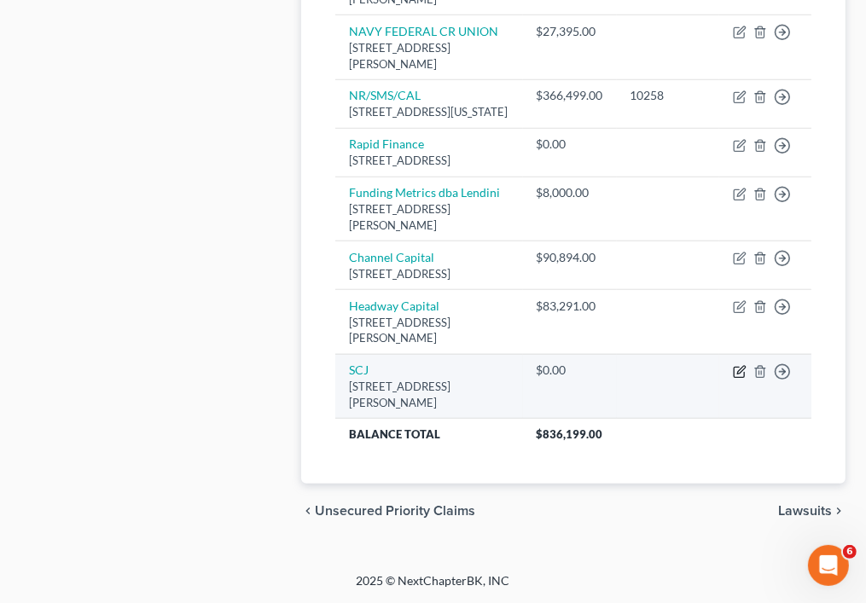
click at [744, 378] on icon "button" at bounding box center [738, 373] width 10 height 10
select select "7"
select select "0"
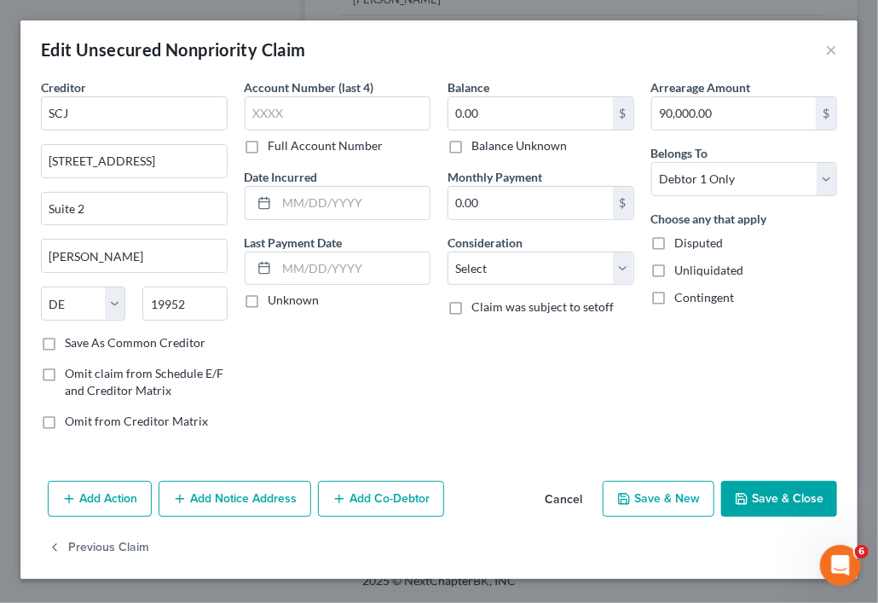
click at [745, 486] on button "Save & Close" at bounding box center [779, 499] width 116 height 36
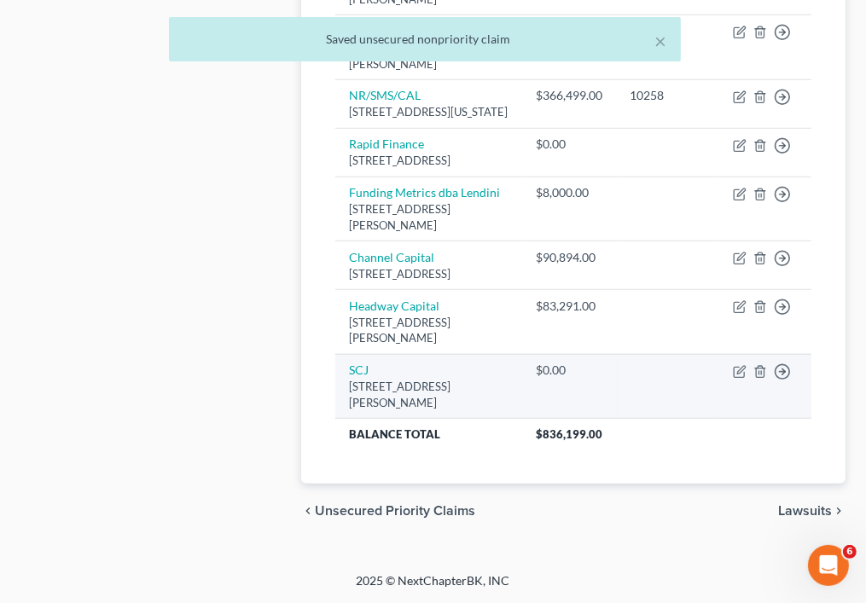
click at [559, 379] on div "$0.00" at bounding box center [569, 370] width 67 height 17
click at [734, 379] on icon "button" at bounding box center [740, 372] width 14 height 14
select select "7"
select select "0"
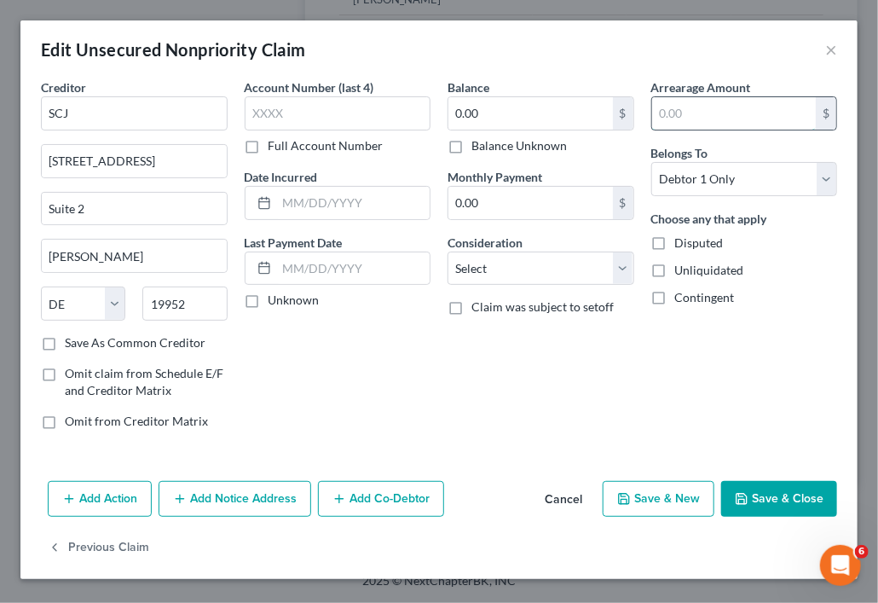
click at [675, 107] on input "text" at bounding box center [734, 113] width 165 height 32
click at [534, 112] on input "0.00" at bounding box center [531, 113] width 165 height 32
paste input "90,00"
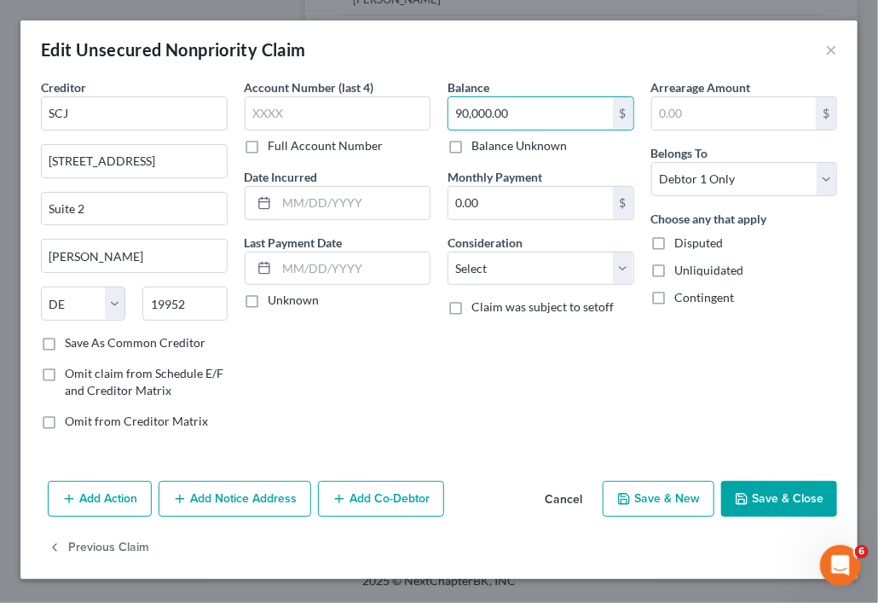
type input "90,000.00"
click at [759, 498] on button "Save & Close" at bounding box center [779, 499] width 116 height 36
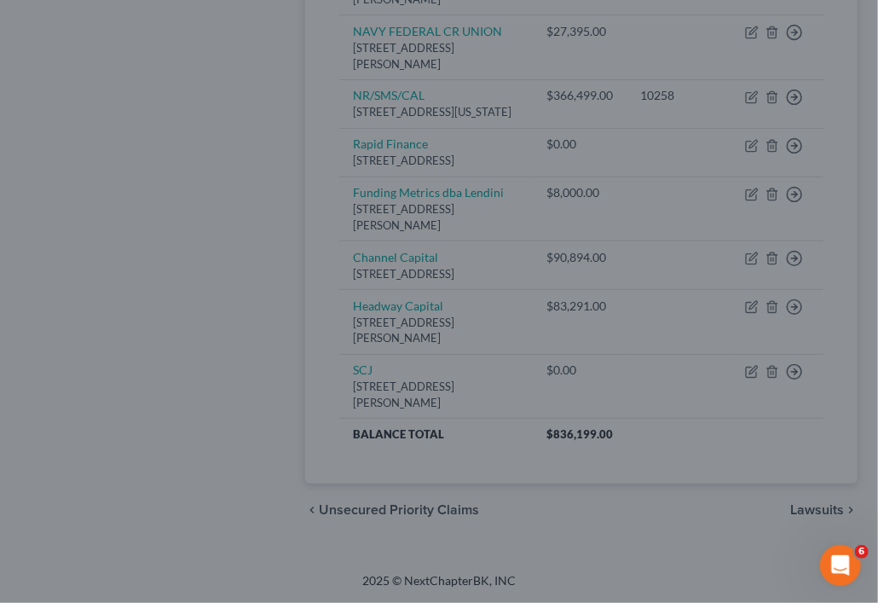
type input "0"
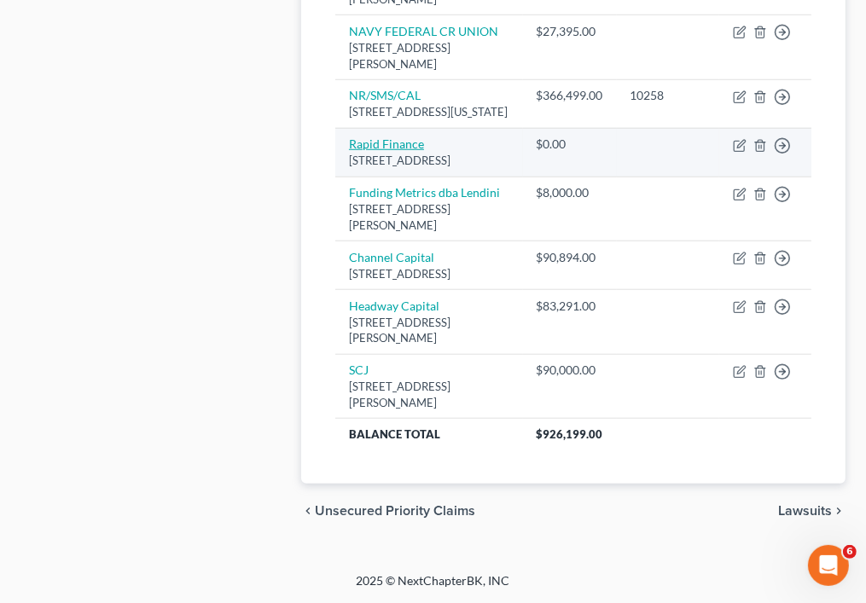
click at [385, 151] on link "Rapid Finance" at bounding box center [386, 143] width 75 height 14
select select "21"
select select "0"
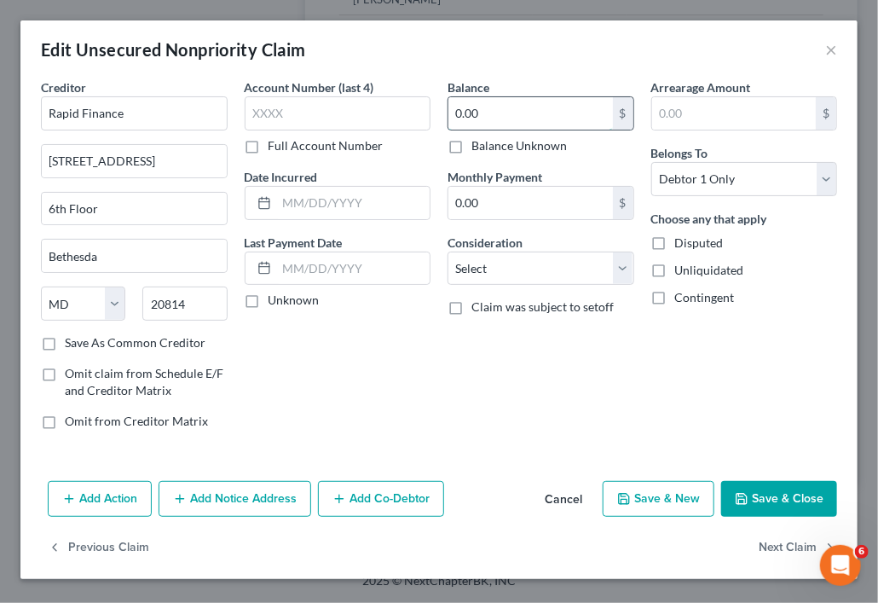
click at [530, 105] on input "0.00" at bounding box center [531, 113] width 165 height 32
type input "27,500"
click at [752, 484] on button "Save & Close" at bounding box center [779, 499] width 116 height 36
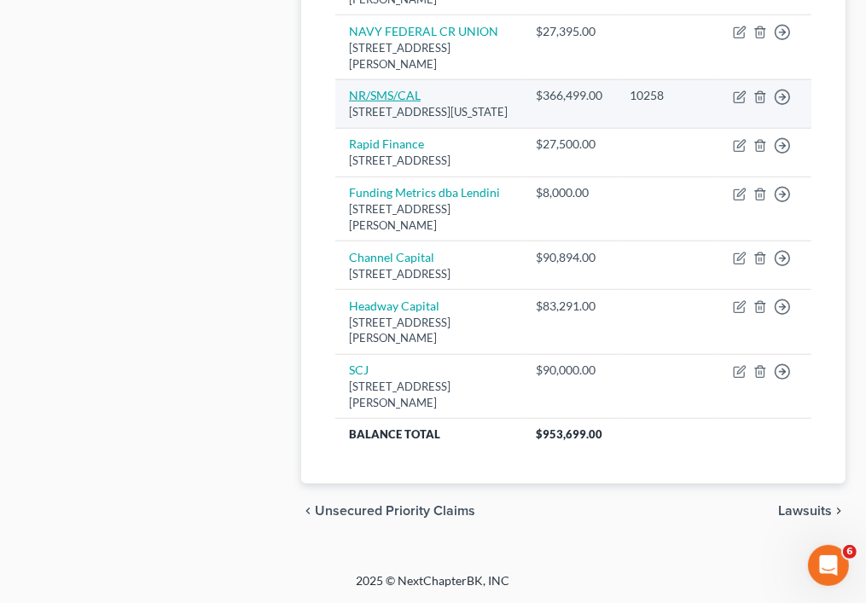
click at [413, 102] on link "NR/SMS/CAL" at bounding box center [385, 95] width 72 height 14
select select "39"
select select "11"
select select "0"
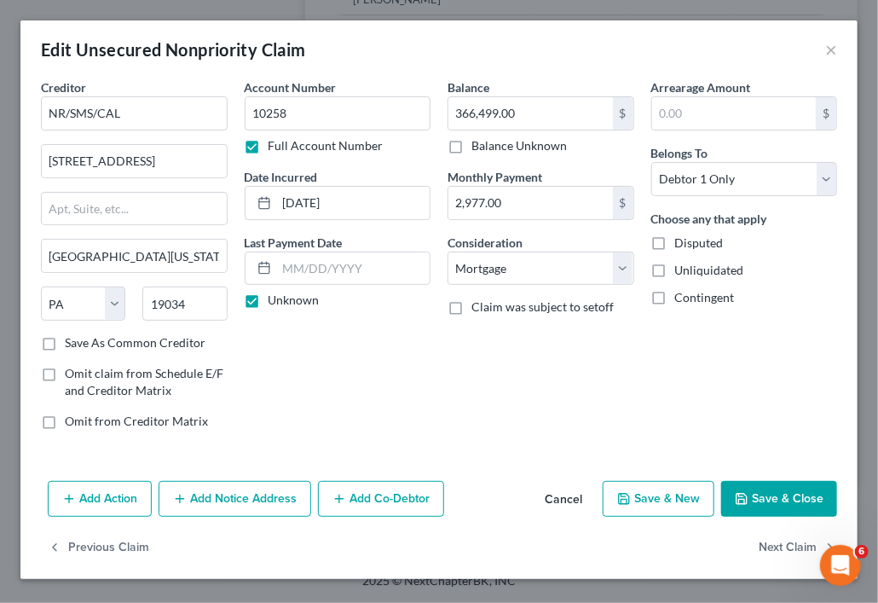
click at [761, 500] on button "Save & Close" at bounding box center [779, 499] width 116 height 36
type input "0"
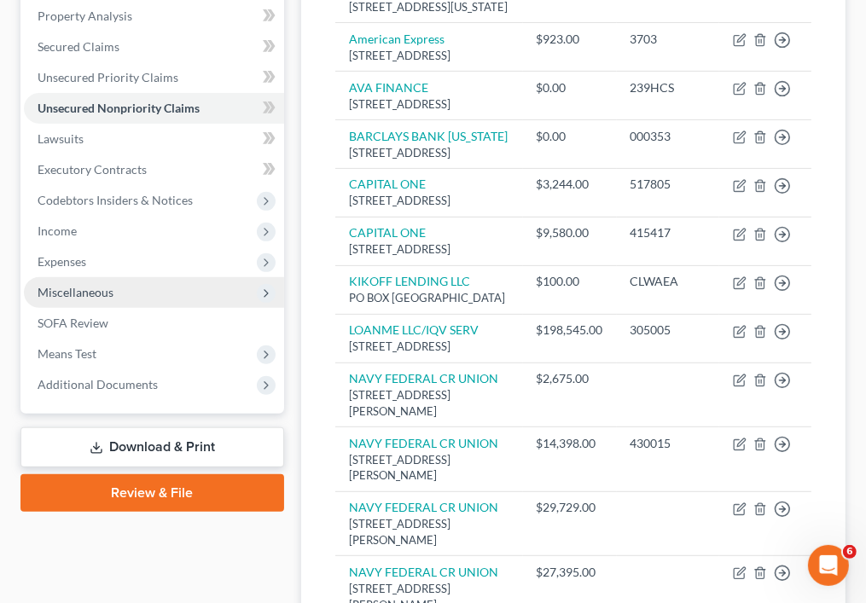
scroll to position [365, 0]
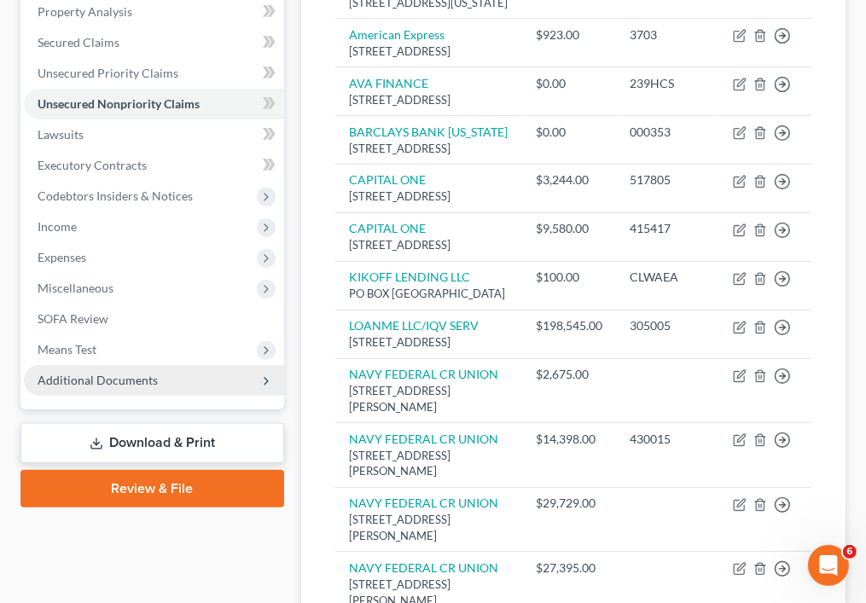
click at [263, 379] on icon at bounding box center [266, 381] width 14 height 14
